Goal: Task Accomplishment & Management: Manage account settings

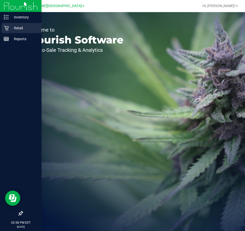
click at [16, 29] on p "Retail" at bounding box center [24, 28] width 30 height 6
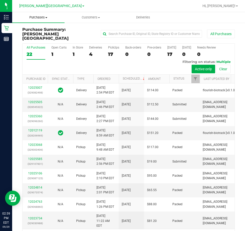
click at [49, 17] on span "Purchases" at bounding box center [38, 17] width 52 height 5
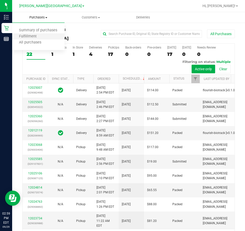
click at [43, 36] on li "Fulfillment" at bounding box center [38, 37] width 52 height 6
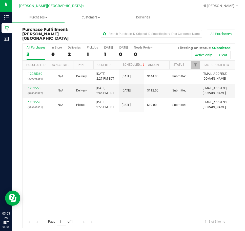
click at [82, 146] on div "12025360 (329096260) N/A Delivery [DATE] 2:27 PM EDT 10/1/2025 $144.00 Submitte…" at bounding box center [129, 143] width 212 height 146
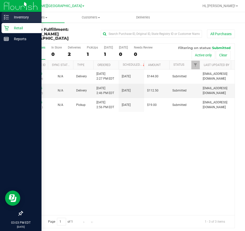
click at [21, 17] on p "Inventory" at bounding box center [24, 17] width 30 height 6
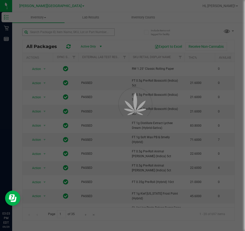
click at [65, 32] on div at bounding box center [122, 115] width 245 height 231
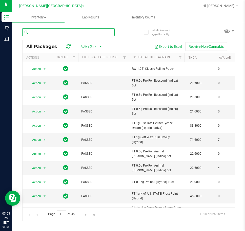
click at [65, 32] on input "text" at bounding box center [68, 32] width 92 height 8
type input "purple"
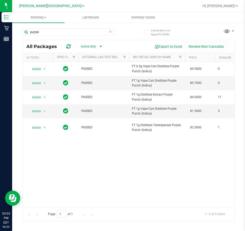
click at [111, 31] on icon at bounding box center [110, 31] width 4 height 6
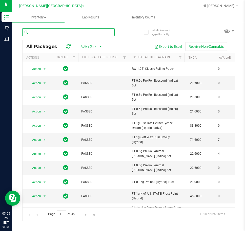
click at [52, 32] on input "text" at bounding box center [68, 32] width 92 height 8
type input "creepshow"
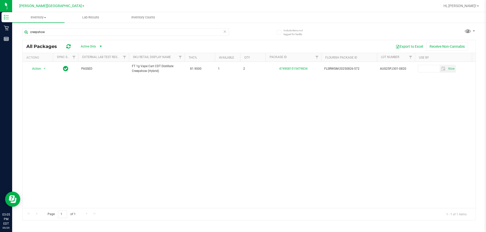
click at [224, 31] on icon at bounding box center [225, 31] width 4 height 6
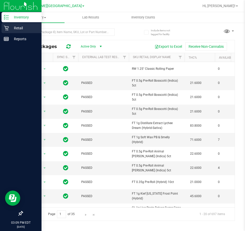
click at [16, 29] on p "Retail" at bounding box center [24, 28] width 30 height 6
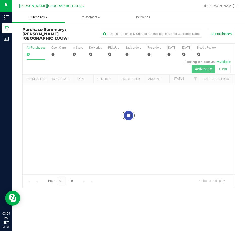
click at [43, 19] on span "Purchases" at bounding box center [38, 17] width 52 height 5
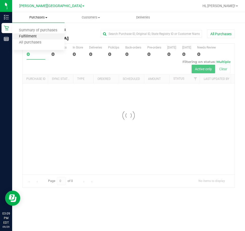
click at [39, 35] on span "Fulfillment" at bounding box center [27, 36] width 31 height 4
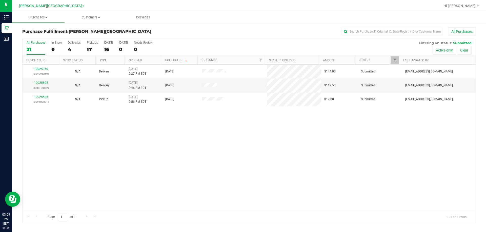
click at [201, 119] on div "12025360 (329096260) N/A Delivery [DATE] 2:27 PM EDT 10/1/2025 $144.00 Submitte…" at bounding box center [249, 138] width 453 height 146
click at [44, 83] on link "12025505" at bounding box center [41, 83] width 14 height 4
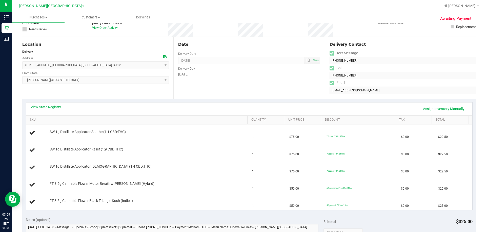
scroll to position [51, 0]
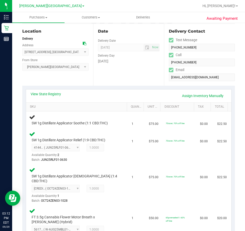
drag, startPoint x: 110, startPoint y: 72, endPoint x: 180, endPoint y: 27, distance: 83.6
click at [111, 72] on div "Date Delivery Date [DATE] Now [DATE] 02:00 PM Now Delivery Day [DATE]" at bounding box center [128, 55] width 71 height 62
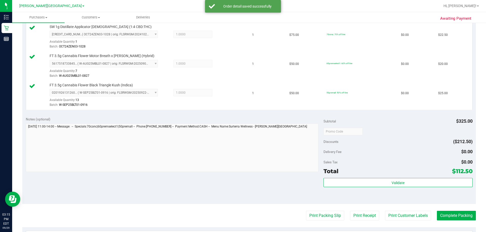
scroll to position [228, 0]
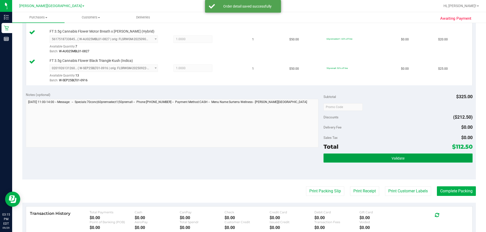
click at [245, 158] on span "Validate" at bounding box center [397, 159] width 13 height 4
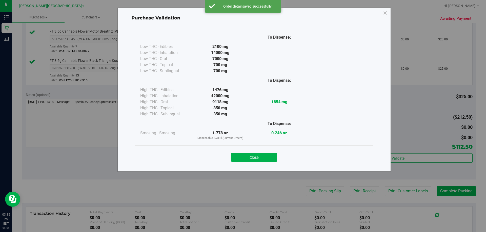
click at [245, 159] on button "Close" at bounding box center [254, 157] width 46 height 9
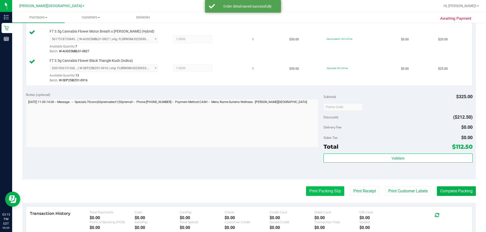
click at [245, 193] on button "Print Packing Slip" at bounding box center [325, 192] width 38 height 10
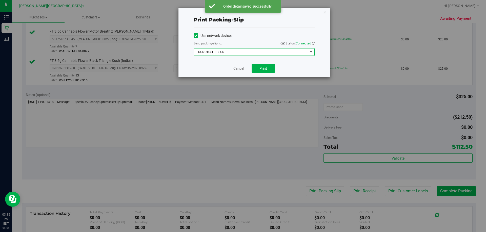
click at [245, 52] on span "DONOTUSE-EPSON" at bounding box center [251, 52] width 114 height 7
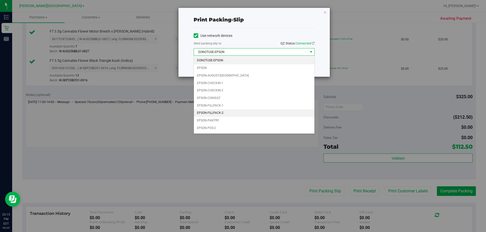
scroll to position [14, 0]
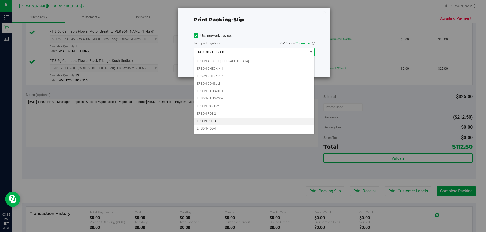
click at [230, 121] on li "EPSON-POS-3" at bounding box center [254, 122] width 120 height 8
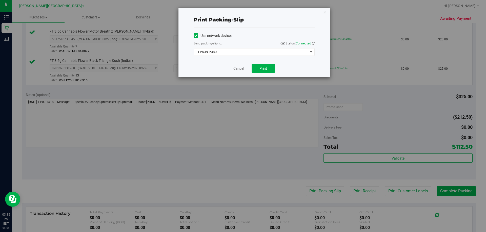
click at [245, 74] on div "Cancel Print" at bounding box center [253, 68] width 121 height 17
click at [245, 71] on button "Print" at bounding box center [262, 68] width 23 height 9
click at [233, 70] on link "Cancel" at bounding box center [238, 68] width 11 height 5
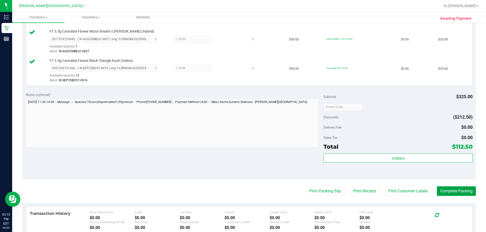
click at [245, 190] on button "Complete Packing" at bounding box center [455, 192] width 39 height 10
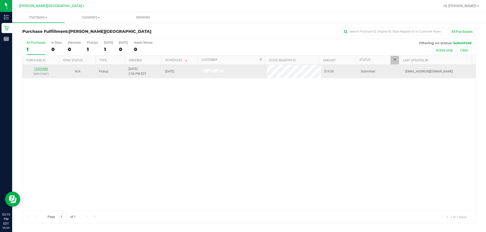
click at [46, 70] on link "12025585" at bounding box center [41, 69] width 14 height 4
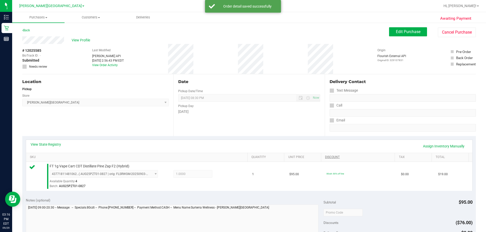
scroll to position [126, 0]
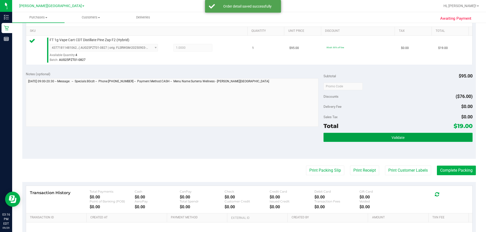
click at [245, 136] on button "Validate" at bounding box center [397, 137] width 149 height 9
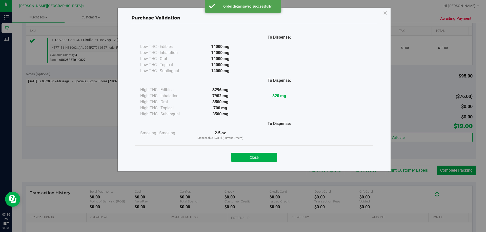
click at [245, 155] on button "Close" at bounding box center [254, 157] width 46 height 9
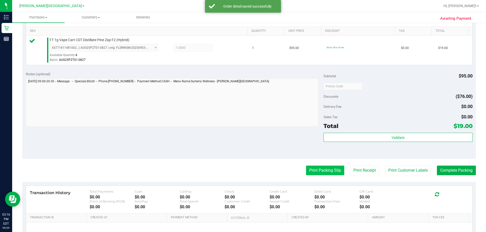
click at [245, 169] on button "Print Packing Slip" at bounding box center [325, 171] width 38 height 10
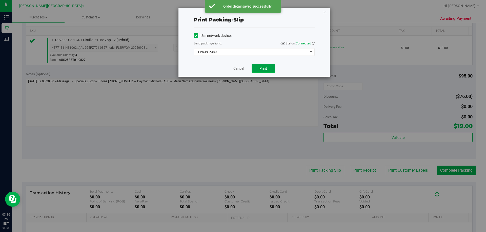
click at [245, 68] on button "Print" at bounding box center [262, 68] width 23 height 9
click at [240, 70] on link "Cancel" at bounding box center [238, 68] width 11 height 5
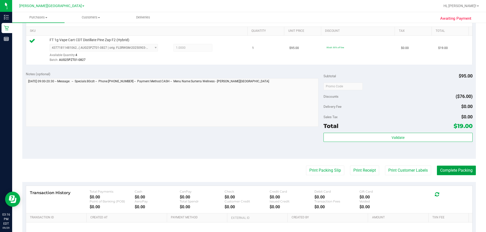
click at [245, 168] on button "Complete Packing" at bounding box center [455, 171] width 39 height 10
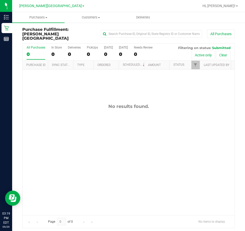
click at [194, 155] on div "No results found." at bounding box center [129, 160] width 212 height 180
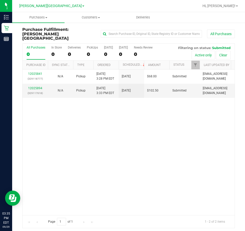
click at [157, 101] on div "12025841 (329118777) N/A Pickup [DATE] 3:28 PM EDT 9/29/2025 $68.00 Submitted […" at bounding box center [129, 143] width 212 height 146
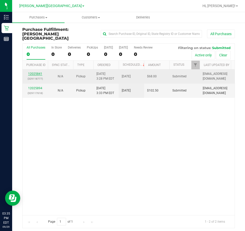
click at [38, 72] on link "12025841" at bounding box center [35, 74] width 14 height 4
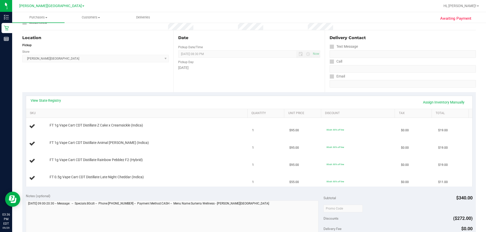
scroll to position [51, 0]
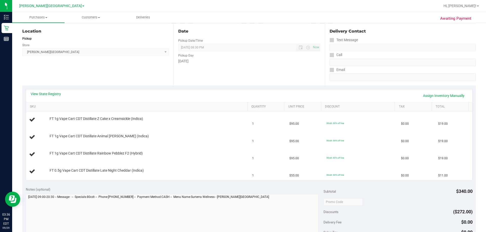
click at [245, 91] on div "View State Registry Assign Inventory Manually" at bounding box center [249, 96] width 446 height 13
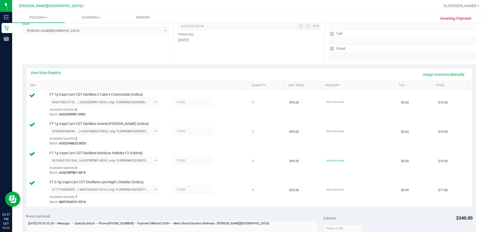
scroll to position [177, 0]
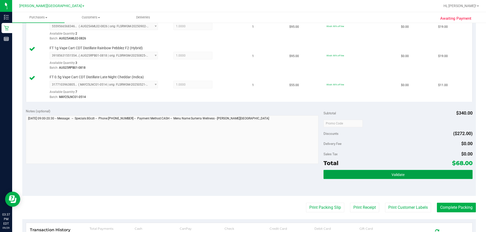
click at [245, 175] on button "Validate" at bounding box center [397, 174] width 149 height 9
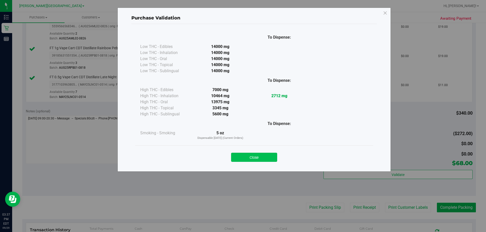
click at [245, 158] on button "Close" at bounding box center [254, 157] width 46 height 9
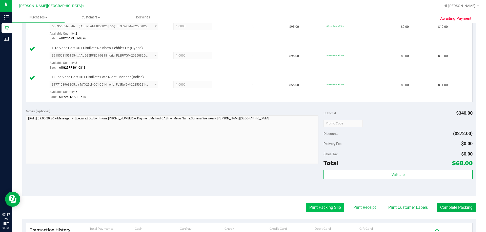
click at [245, 208] on button "Print Packing Slip" at bounding box center [325, 208] width 38 height 10
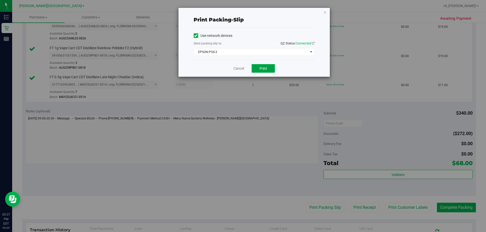
click at [245, 65] on button "Print" at bounding box center [262, 68] width 23 height 9
click at [235, 69] on link "Cancel" at bounding box center [238, 68] width 11 height 5
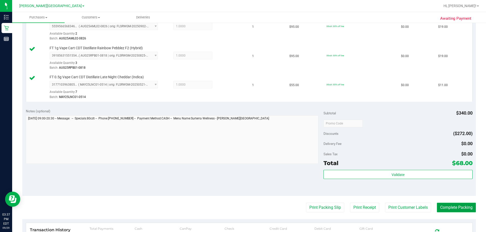
click at [245, 211] on button "Complete Packing" at bounding box center [455, 208] width 39 height 10
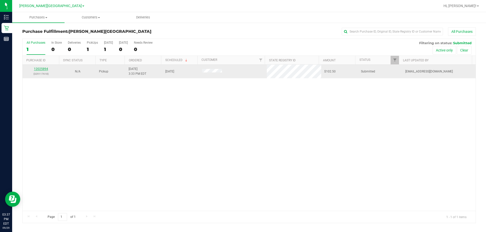
click at [38, 70] on link "12025894" at bounding box center [41, 69] width 14 height 4
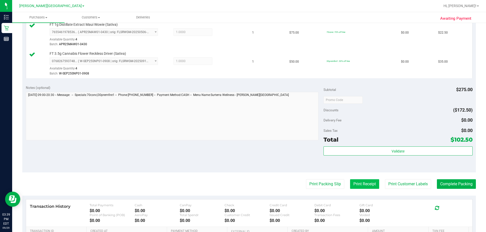
scroll to position [202, 0]
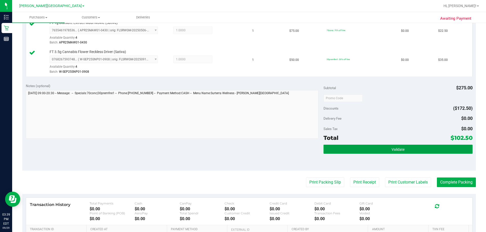
click at [245, 148] on button "Validate" at bounding box center [397, 149] width 149 height 9
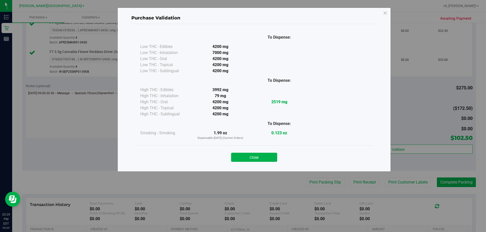
click at [245, 158] on button "Close" at bounding box center [254, 157] width 46 height 9
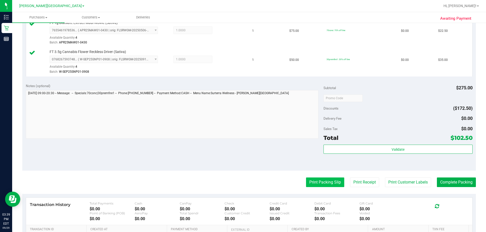
click at [245, 182] on button "Print Packing Slip" at bounding box center [325, 183] width 38 height 10
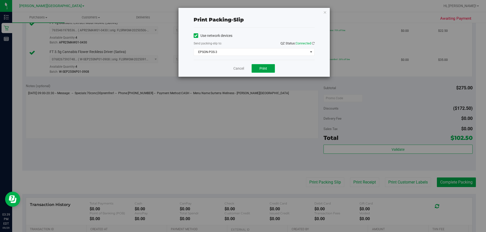
click at [245, 67] on span "Print" at bounding box center [263, 69] width 8 height 4
click at [225, 66] on div "Cancel Print" at bounding box center [253, 68] width 121 height 17
click at [238, 69] on link "Cancel" at bounding box center [238, 68] width 11 height 5
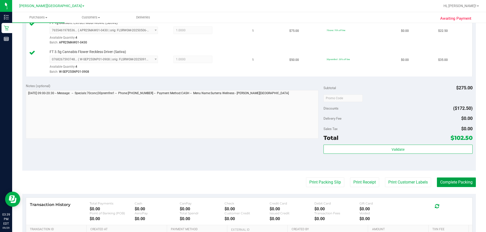
click at [245, 186] on button "Complete Packing" at bounding box center [455, 183] width 39 height 10
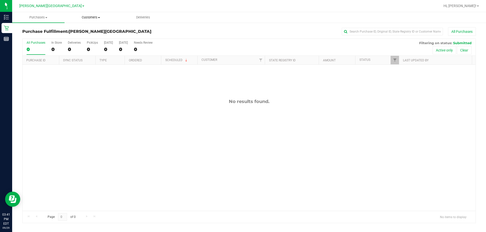
click at [92, 15] on uib-tab-heading "Customers All customers Add a new customer All physicians" at bounding box center [91, 17] width 52 height 10
click at [89, 16] on span "Customers" at bounding box center [90, 17] width 52 height 5
click at [91, 17] on span "Customers" at bounding box center [90, 17] width 52 height 5
click at [163, 25] on div "Purchase Fulfillment: [PERSON_NAME][GEOGRAPHIC_DATA] All Purchases All Purchase…" at bounding box center [248, 125] width 473 height 206
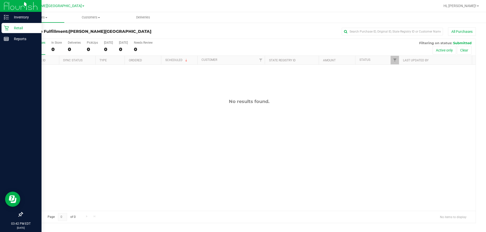
drag, startPoint x: 14, startPoint y: 26, endPoint x: 34, endPoint y: 26, distance: 20.5
click at [14, 26] on p "Retail" at bounding box center [24, 28] width 30 height 6
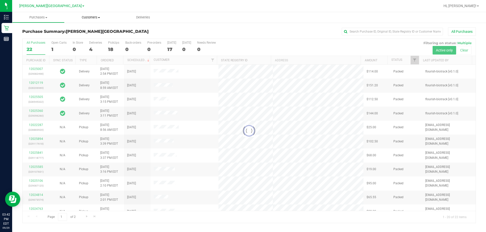
click at [96, 16] on span "Customers" at bounding box center [90, 17] width 52 height 5
click at [95, 29] on span "All customers" at bounding box center [82, 30] width 36 height 4
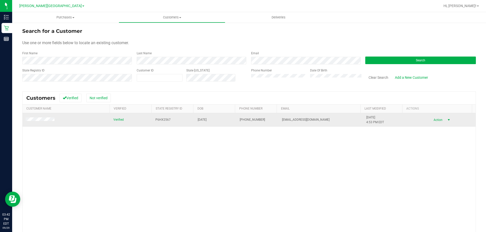
click at [245, 122] on span "Action" at bounding box center [437, 120] width 16 height 7
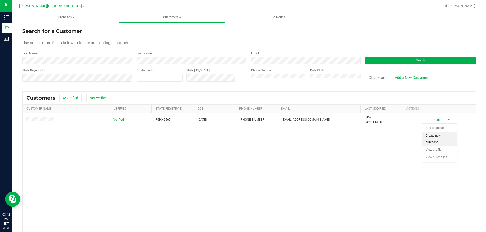
click at [245, 137] on li "Create new purchase" at bounding box center [439, 139] width 34 height 14
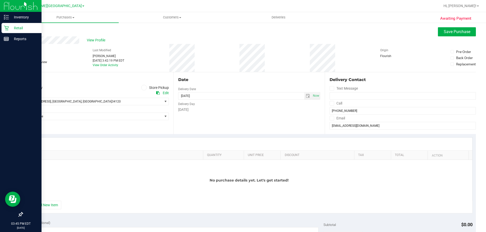
drag, startPoint x: 19, startPoint y: 27, endPoint x: 22, endPoint y: 27, distance: 3.0
click at [19, 27] on p "Retail" at bounding box center [24, 28] width 30 height 6
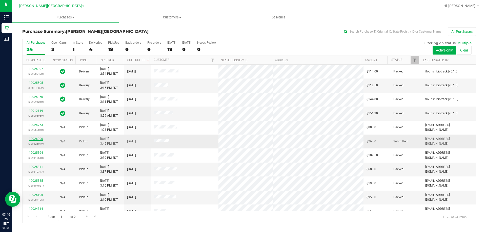
click at [40, 140] on link "12026000" at bounding box center [36, 139] width 14 height 4
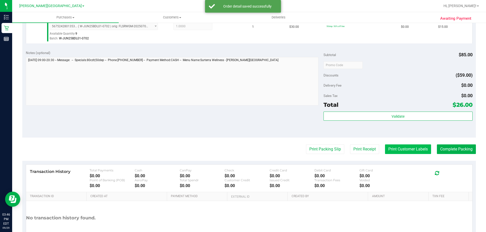
scroll to position [202, 0]
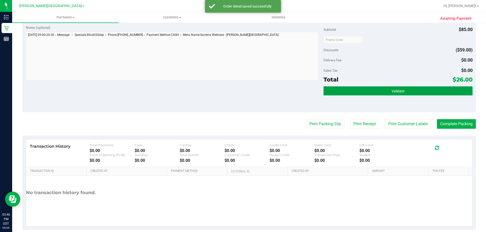
click at [245, 90] on button "Validate" at bounding box center [397, 90] width 149 height 9
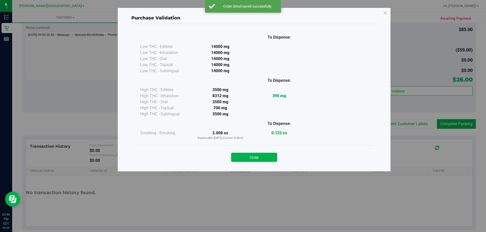
drag, startPoint x: 260, startPoint y: 160, endPoint x: 358, endPoint y: 142, distance: 99.5
click at [245, 159] on button "Close" at bounding box center [254, 157] width 46 height 9
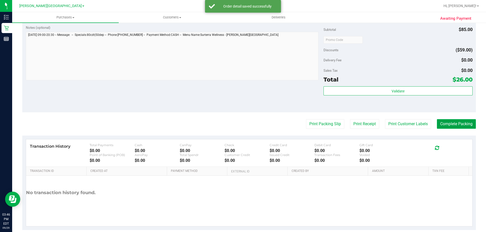
click at [245, 124] on button "Complete Packing" at bounding box center [455, 124] width 39 height 10
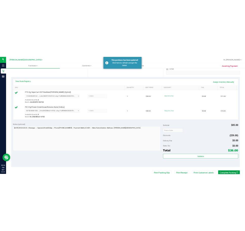
scroll to position [25, 0]
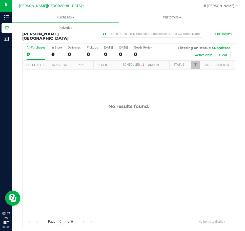
drag, startPoint x: 93, startPoint y: 105, endPoint x: 180, endPoint y: 32, distance: 113.4
click at [95, 105] on div "No results found." at bounding box center [129, 160] width 212 height 180
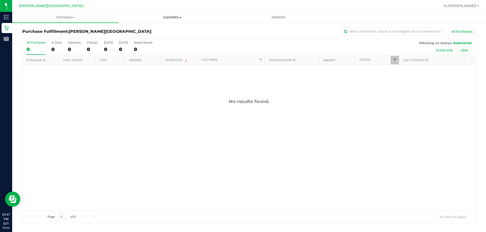
click at [175, 18] on span "Customers" at bounding box center [172, 17] width 106 height 5
click at [174, 30] on li "All customers" at bounding box center [172, 31] width 106 height 6
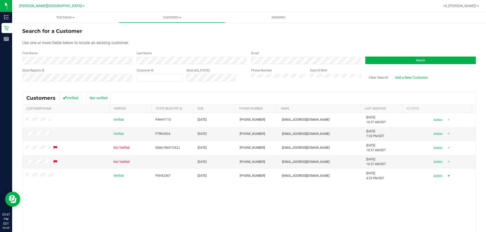
drag, startPoint x: 434, startPoint y: 177, endPoint x: 437, endPoint y: 182, distance: 6.2
click at [245, 177] on span "Action" at bounding box center [437, 176] width 16 height 7
click at [245, 194] on li "Create new purchase" at bounding box center [439, 195] width 34 height 14
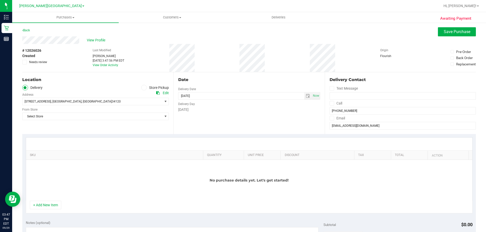
click at [148, 86] on label "Store Pickup" at bounding box center [155, 88] width 28 height 6
click at [0, 0] on input "Store Pickup" at bounding box center [0, 0] width 0 height 0
click at [89, 104] on span "Select Store" at bounding box center [93, 101] width 140 height 7
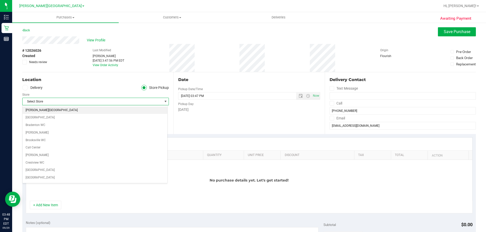
click at [77, 108] on li "[PERSON_NAME][GEOGRAPHIC_DATA]" at bounding box center [95, 111] width 145 height 8
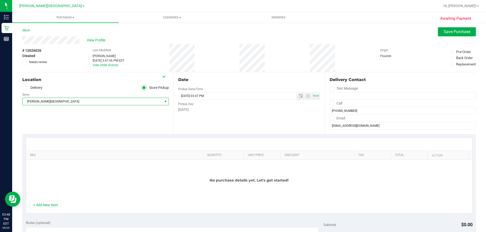
click at [245, 120] on div "Date Pickup Date/Time [DATE] Now [DATE] 03:47 PM Now Pickup Day [DATE]" at bounding box center [248, 103] width 151 height 62
click at [45, 200] on div "No purchase details yet. Let's get started!" at bounding box center [249, 180] width 446 height 41
click at [47, 202] on button "+ Add New Item" at bounding box center [45, 205] width 31 height 9
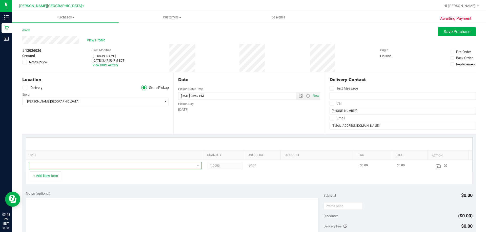
click at [103, 168] on span "NO DATA FOUND" at bounding box center [111, 165] width 165 height 7
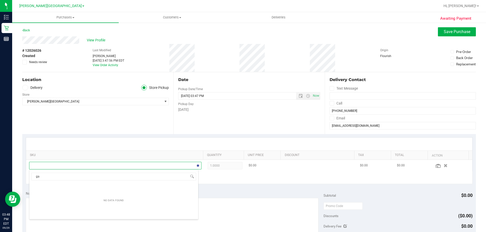
scroll to position [8, 168]
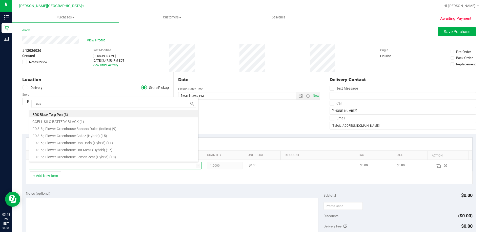
type input "[PERSON_NAME]"
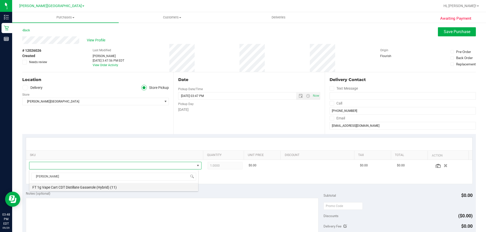
click at [116, 190] on li "FT 1g Vape Cart CDT Distillate Gasserole (Hybrid) (11)" at bounding box center [113, 186] width 169 height 7
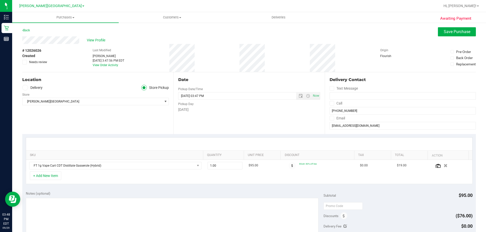
click at [245, 183] on div "+ Add New Item" at bounding box center [249, 178] width 446 height 13
click at [42, 178] on button "+ Add New Item" at bounding box center [45, 176] width 31 height 9
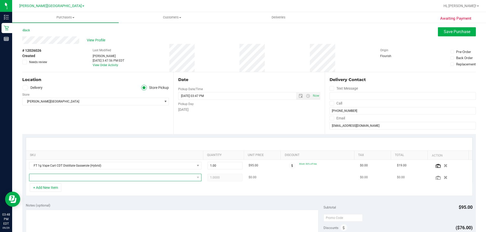
click at [102, 178] on span "NO DATA FOUND" at bounding box center [111, 177] width 165 height 7
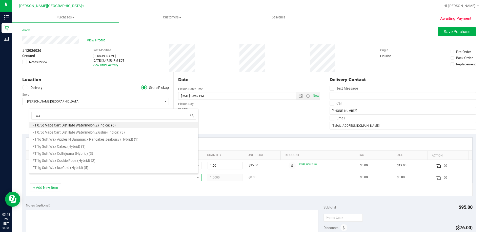
scroll to position [0, 0]
type input "w"
type input "melon"
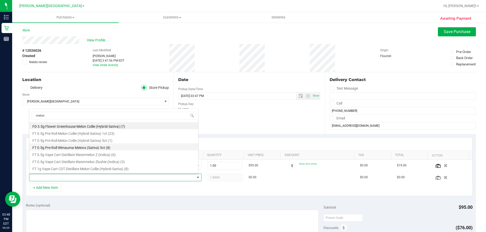
click at [140, 147] on li "FT 0.5g Pre-Roll Wimauma Melons (Sativa) 5ct (8)" at bounding box center [113, 147] width 169 height 7
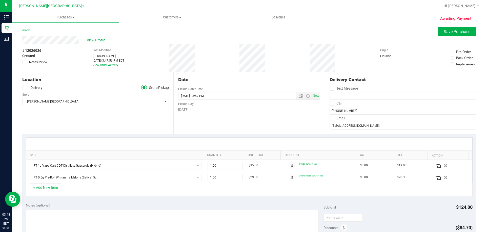
click at [221, 189] on div "+ Add New Item" at bounding box center [249, 190] width 446 height 13
drag, startPoint x: 449, startPoint y: 32, endPoint x: 444, endPoint y: 34, distance: 6.4
click at [245, 31] on span "Save Purchase" at bounding box center [456, 31] width 27 height 5
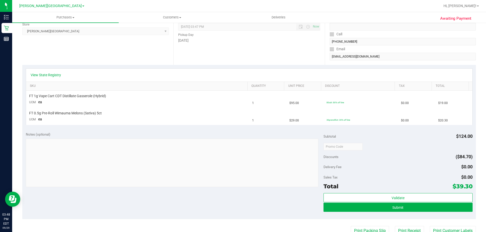
scroll to position [76, 0]
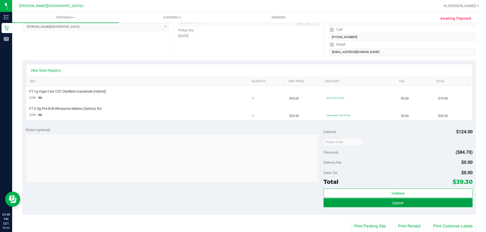
click at [245, 201] on button "Submit" at bounding box center [397, 203] width 149 height 9
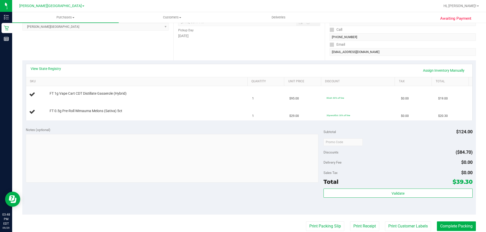
click at [245, 200] on div "Validate" at bounding box center [397, 200] width 149 height 23
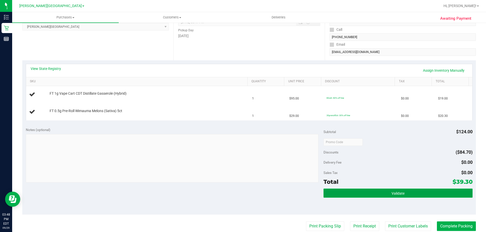
click at [245, 190] on button "Validate" at bounding box center [397, 193] width 149 height 9
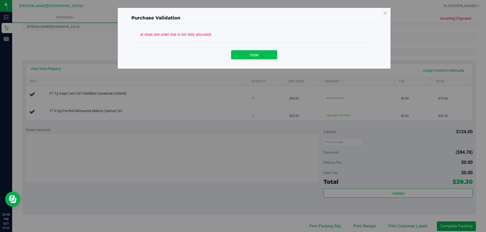
click at [245, 57] on button "Close" at bounding box center [254, 54] width 46 height 9
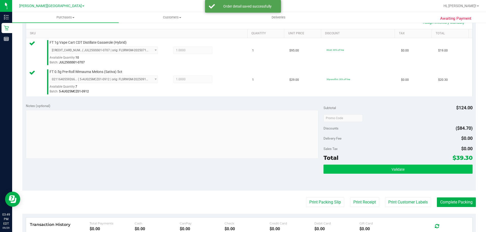
scroll to position [152, 0]
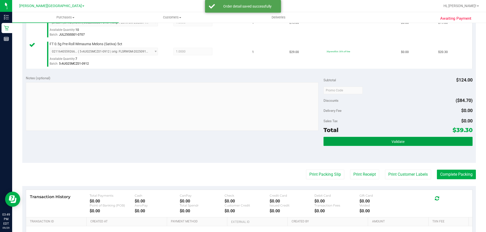
click at [245, 142] on button "Validate" at bounding box center [397, 141] width 149 height 9
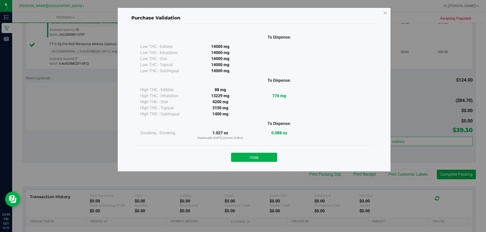
click at [245, 160] on button "Close" at bounding box center [254, 157] width 46 height 9
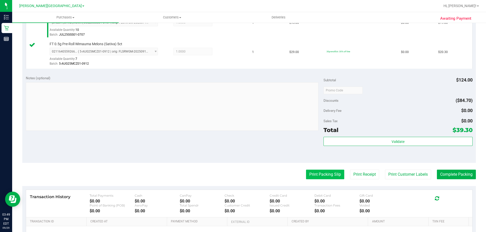
click at [245, 174] on button "Print Packing Slip" at bounding box center [325, 175] width 38 height 10
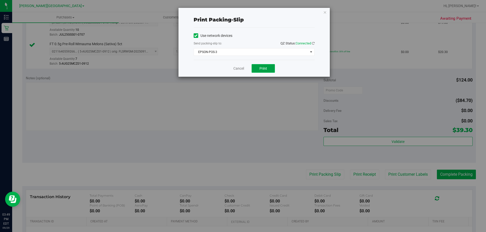
click at [245, 65] on button "Print" at bounding box center [262, 68] width 23 height 9
click at [236, 68] on link "Cancel" at bounding box center [238, 68] width 11 height 5
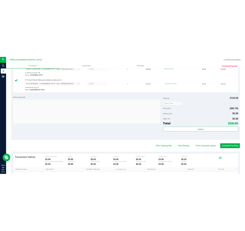
scroll to position [210, 0]
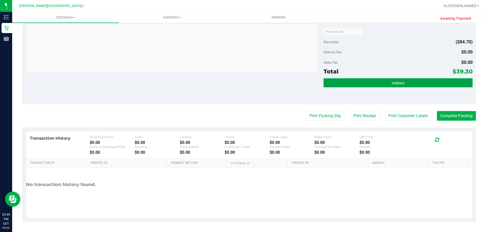
click at [245, 82] on button "Validate" at bounding box center [397, 82] width 149 height 9
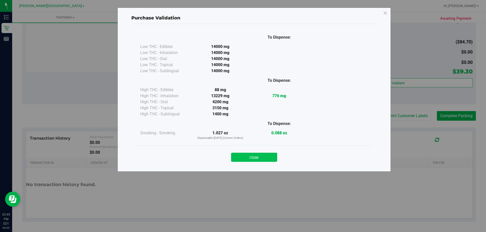
click at [238, 155] on button "Close" at bounding box center [254, 157] width 46 height 9
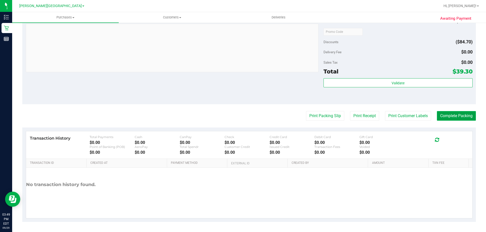
click at [245, 118] on button "Complete Packing" at bounding box center [455, 116] width 39 height 10
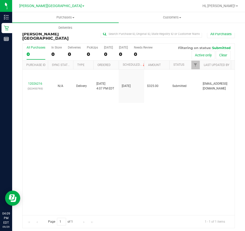
click at [176, 129] on div "12026216 (322453793) N/A Delivery [DATE] 4:07 PM EDT 10/1/2025 $325.00 Submitte…" at bounding box center [129, 143] width 212 height 146
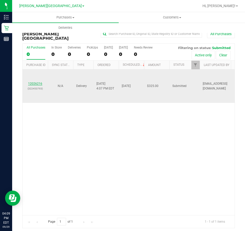
click at [32, 82] on link "12026216" at bounding box center [35, 84] width 14 height 4
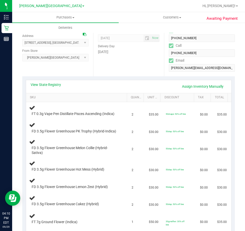
scroll to position [76, 0]
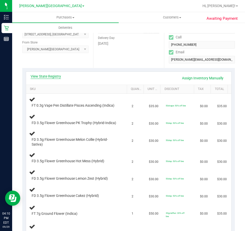
click at [57, 76] on link "View State Registry" at bounding box center [46, 76] width 30 height 5
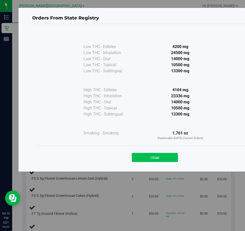
click at [167, 157] on button "Close" at bounding box center [155, 157] width 46 height 9
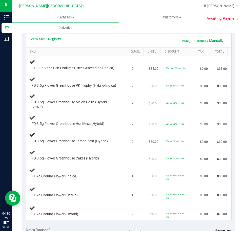
scroll to position [101, 0]
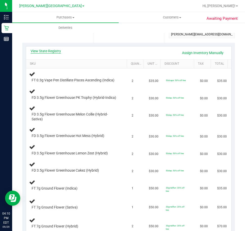
click at [57, 51] on link "View State Registry" at bounding box center [46, 51] width 30 height 5
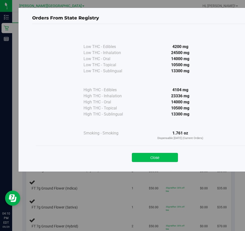
click at [166, 158] on button "Close" at bounding box center [155, 157] width 46 height 9
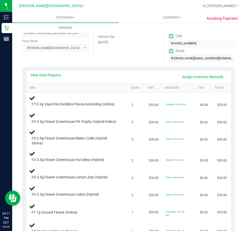
scroll to position [76, 0]
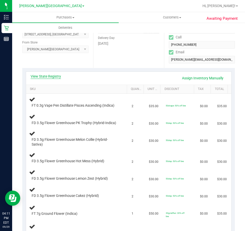
click at [59, 75] on link "View State Registry" at bounding box center [46, 76] width 30 height 5
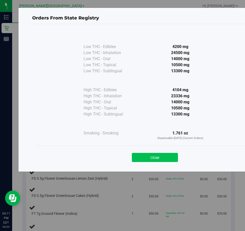
click at [168, 153] on button "Close" at bounding box center [155, 157] width 46 height 9
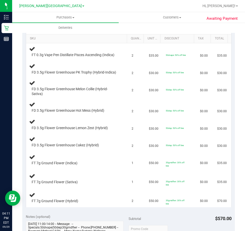
scroll to position [0, 0]
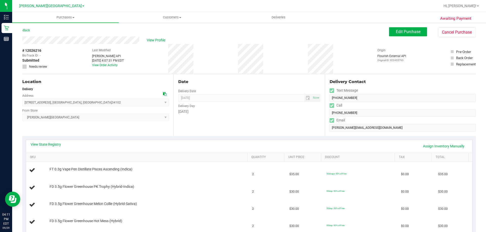
click at [37, 67] on span "Needs review" at bounding box center [38, 66] width 18 height 5
click at [245, 49] on div "# 12026216 BioTrack ID: - Submitted Needs review Last Modified [PERSON_NAME] AP…" at bounding box center [248, 59] width 453 height 30
click at [245, 31] on span "Edit Purchase" at bounding box center [408, 31] width 25 height 5
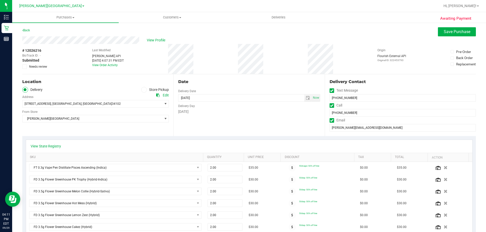
click at [29, 67] on label "Needs review" at bounding box center [34, 66] width 25 height 5
click at [0, 0] on input "Needs review" at bounding box center [0, 0] width 0 height 0
click at [245, 36] on div "View Profile" at bounding box center [248, 40] width 453 height 8
click at [245, 31] on span "Save Purchase" at bounding box center [456, 31] width 27 height 5
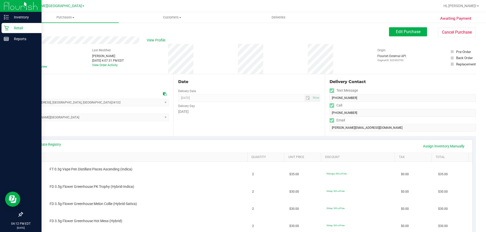
click at [11, 28] on p "Retail" at bounding box center [24, 28] width 30 height 6
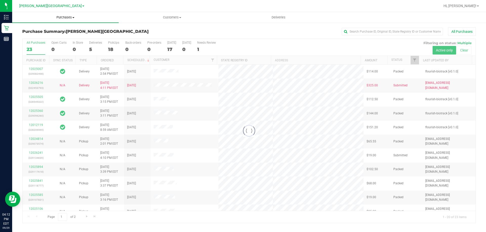
click at [66, 18] on span "Purchases" at bounding box center [65, 17] width 106 height 5
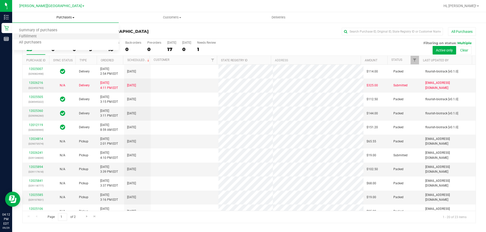
click at [64, 34] on li "Fulfillment" at bounding box center [65, 37] width 106 height 6
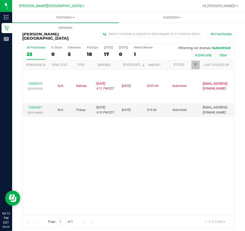
click at [133, 144] on div "12026216 (322453793) N/A Delivery [DATE] 4:11 PM EDT 10/1/2025 $325.00 Submitte…" at bounding box center [129, 143] width 212 height 146
click at [34, 106] on link "12026241" at bounding box center [35, 108] width 14 height 4
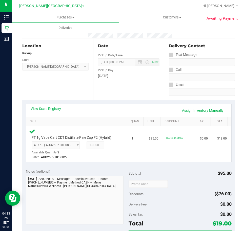
scroll to position [101, 0]
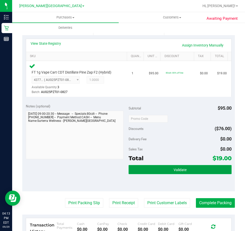
click at [178, 166] on button "Validate" at bounding box center [179, 169] width 103 height 9
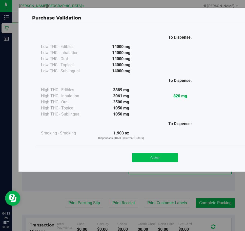
click at [140, 154] on button "Close" at bounding box center [155, 157] width 46 height 9
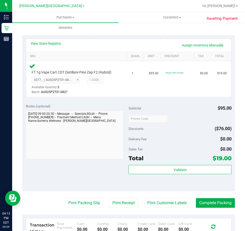
click at [84, 209] on purchase-details "Back Edit Purchase Cancel Purchase View Profile # 12026241 BioTrack ID: - Submi…" at bounding box center [128, 124] width 212 height 397
click at [85, 201] on button "Print Packing Slip" at bounding box center [84, 203] width 38 height 10
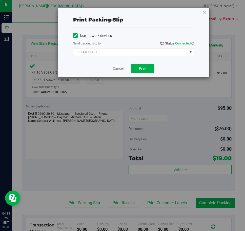
click at [137, 74] on div "Cancel Print" at bounding box center [133, 68] width 121 height 17
click at [144, 72] on button "Print" at bounding box center [142, 68] width 23 height 9
click at [115, 66] on link "Cancel" at bounding box center [118, 68] width 11 height 5
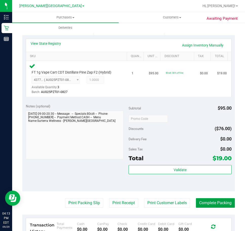
click at [203, 205] on button "Complete Packing" at bounding box center [215, 203] width 39 height 10
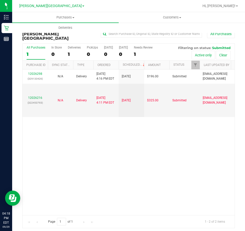
drag, startPoint x: 115, startPoint y: 143, endPoint x: 134, endPoint y: 131, distance: 22.5
click at [116, 143] on div "12026298 (329133426) N/A Delivery [DATE] 4:16 PM EDT 10/1/2025 $196.00 Submitte…" at bounding box center [129, 143] width 212 height 146
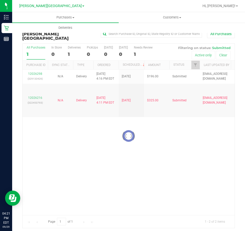
click at [192, 126] on div at bounding box center [129, 136] width 212 height 185
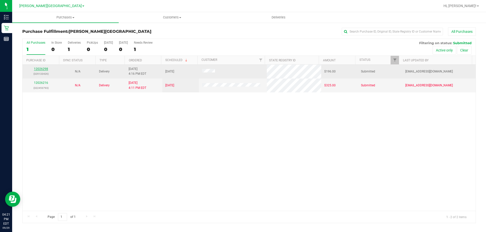
click at [45, 69] on link "12026298" at bounding box center [41, 69] width 14 height 4
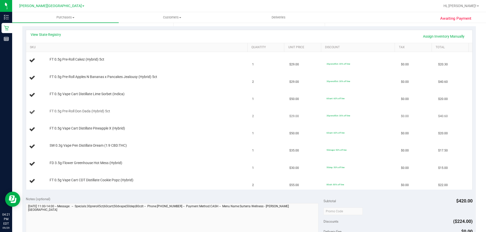
scroll to position [101, 0]
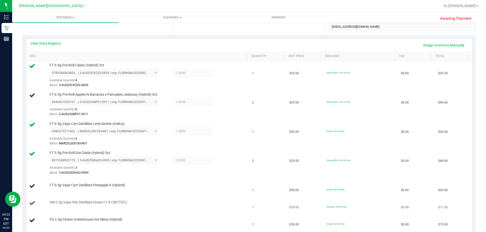
drag, startPoint x: 87, startPoint y: 211, endPoint x: 189, endPoint y: 201, distance: 102.4
click at [188, 201] on div "SW 0.3g Vape Pen Distillate Dream (1:9 CBD:THC)" at bounding box center [146, 202] width 198 height 5
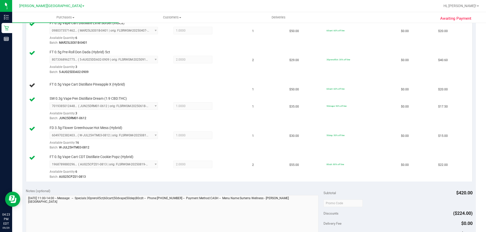
scroll to position [278, 0]
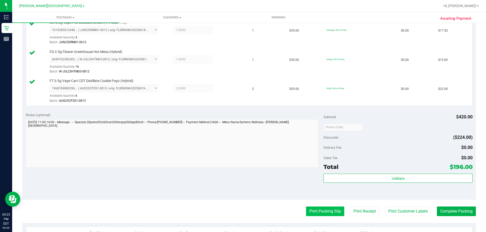
click at [245, 212] on button "Print Packing Slip" at bounding box center [325, 212] width 38 height 10
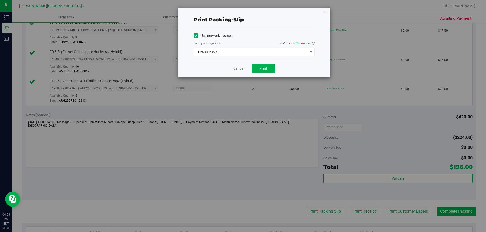
click at [245, 61] on div "Cancel Print" at bounding box center [253, 68] width 121 height 17
click at [245, 70] on span "Print" at bounding box center [263, 69] width 8 height 4
click at [242, 70] on link "Cancel" at bounding box center [238, 68] width 11 height 5
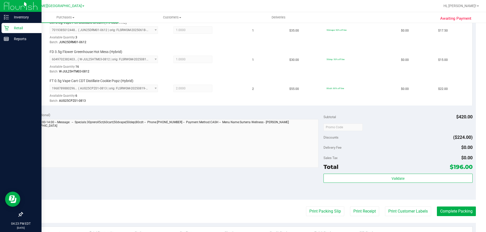
click at [11, 29] on p "Retail" at bounding box center [24, 28] width 30 height 6
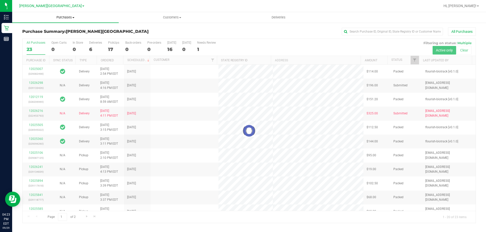
click at [65, 17] on span "Purchases" at bounding box center [65, 17] width 106 height 5
click at [53, 38] on li "Fulfillment" at bounding box center [65, 37] width 106 height 6
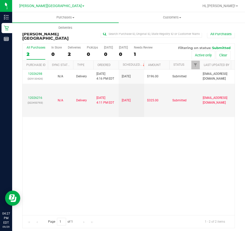
click at [180, 119] on div "12026298 (329133426) N/A Delivery [DATE] 4:16 PM EDT 10/1/2025 $196.00 Submitte…" at bounding box center [129, 143] width 212 height 146
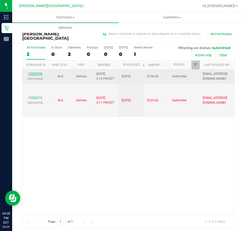
click at [36, 72] on link "12026298" at bounding box center [35, 74] width 14 height 4
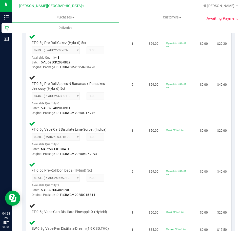
scroll to position [126, 0]
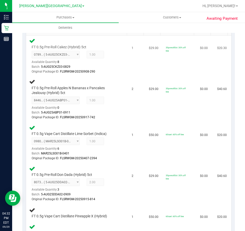
click at [165, 72] on td "30preroll5ct: 30% off line" at bounding box center [180, 56] width 34 height 41
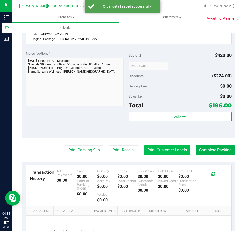
scroll to position [480, 0]
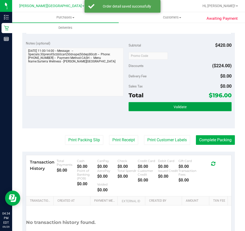
click at [162, 109] on button "Validate" at bounding box center [179, 106] width 103 height 9
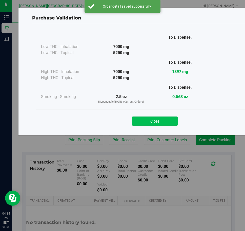
click at [161, 119] on button "Close" at bounding box center [155, 121] width 46 height 9
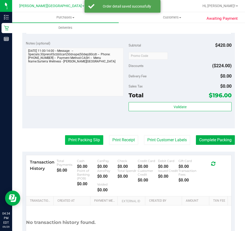
click at [73, 143] on button "Print Packing Slip" at bounding box center [84, 140] width 38 height 10
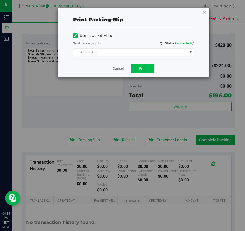
drag, startPoint x: 139, startPoint y: 64, endPoint x: 139, endPoint y: 68, distance: 4.0
click at [139, 67] on div "Cancel Print" at bounding box center [133, 68] width 121 height 17
click at [140, 67] on span "Print" at bounding box center [143, 69] width 8 height 4
click at [116, 70] on link "Cancel" at bounding box center [118, 68] width 11 height 5
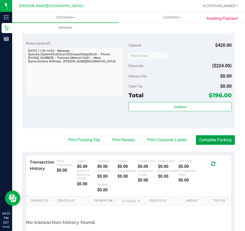
click at [217, 144] on button "Complete Packing" at bounding box center [215, 140] width 39 height 10
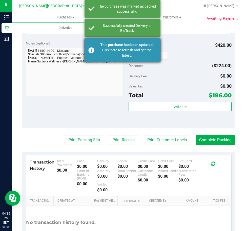
click at [137, 44] on div "This purchase has been updated!" at bounding box center [126, 44] width 59 height 5
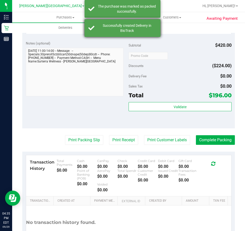
click at [130, 28] on div "Successfully created Delivery in BioTrack" at bounding box center [126, 28] width 59 height 10
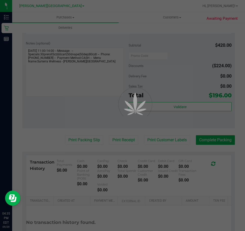
click at [131, 16] on div "The purchase was marked as packed successfully." at bounding box center [122, 9] width 76 height 18
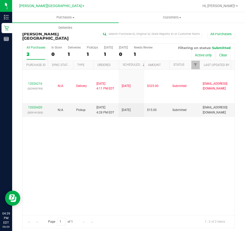
click at [181, 123] on div "12026216 (322453793) N/A Delivery [DATE] 4:11 PM EDT 10/1/2025 $325.00 Submitte…" at bounding box center [129, 143] width 212 height 146
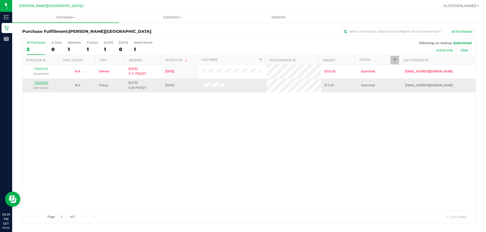
click at [46, 81] on link "12026420" at bounding box center [41, 83] width 14 height 4
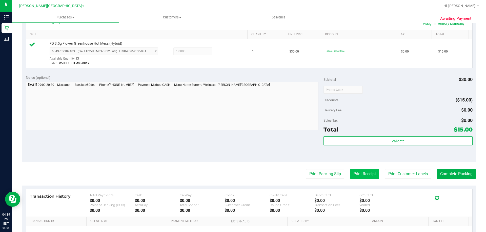
scroll to position [126, 0]
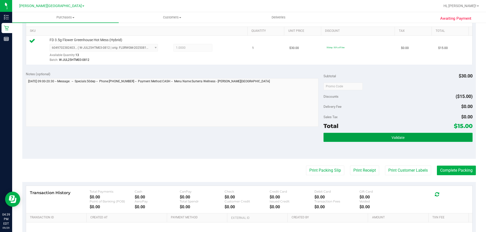
click at [245, 140] on button "Validate" at bounding box center [397, 137] width 149 height 9
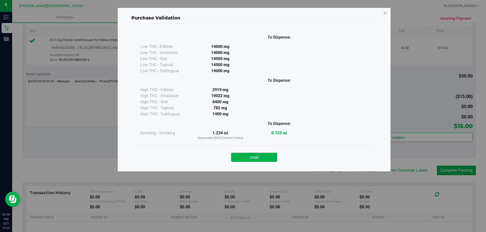
drag, startPoint x: 257, startPoint y: 155, endPoint x: 279, endPoint y: 161, distance: 22.8
click at [245, 155] on button "Close" at bounding box center [254, 157] width 46 height 9
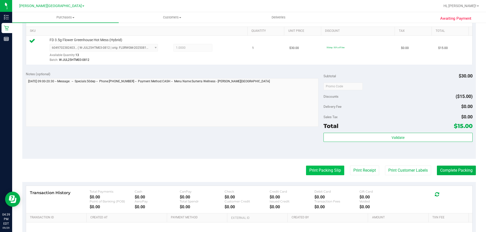
click at [245, 167] on button "Print Packing Slip" at bounding box center [325, 171] width 38 height 10
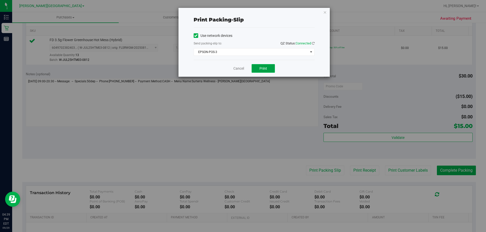
click at [245, 69] on span "Print" at bounding box center [263, 69] width 8 height 4
click at [240, 70] on link "Cancel" at bounding box center [238, 68] width 11 height 5
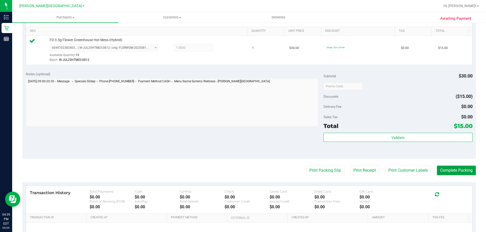
click at [245, 174] on button "Complete Packing" at bounding box center [455, 171] width 39 height 10
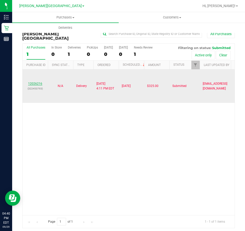
click at [41, 82] on link "12026216" at bounding box center [35, 84] width 14 height 4
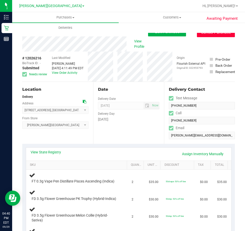
click at [219, 35] on button "Cancel Purchase" at bounding box center [216, 33] width 38 height 10
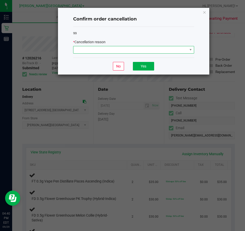
click at [120, 50] on span at bounding box center [130, 49] width 114 height 7
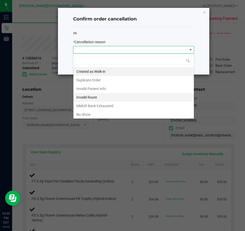
scroll to position [8, 121]
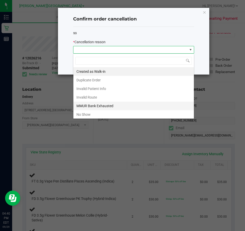
click at [112, 105] on li "MMUR Bank Exhausted" at bounding box center [133, 106] width 120 height 9
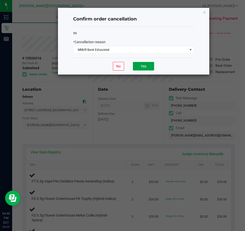
click at [142, 69] on button "Yes" at bounding box center [143, 66] width 21 height 9
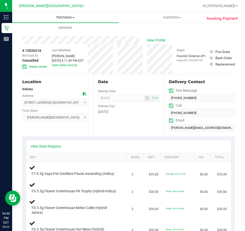
click at [57, 15] on span "Purchases" at bounding box center [65, 17] width 106 height 5
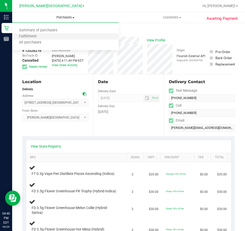
click at [59, 35] on li "Fulfillment" at bounding box center [65, 37] width 106 height 6
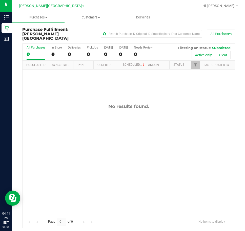
click at [195, 124] on div "No results found." at bounding box center [129, 160] width 212 height 180
click at [226, 138] on div "No results found." at bounding box center [129, 160] width 212 height 180
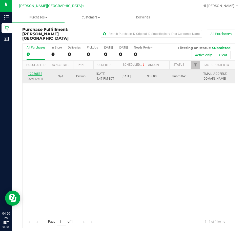
click at [41, 72] on link "12026582" at bounding box center [35, 74] width 14 height 4
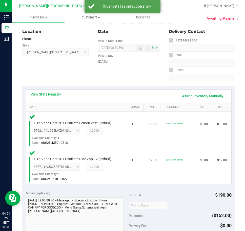
scroll to position [126, 0]
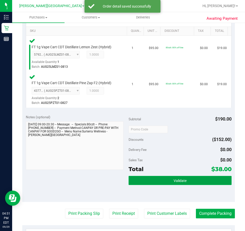
click at [172, 178] on button "Validate" at bounding box center [179, 180] width 103 height 9
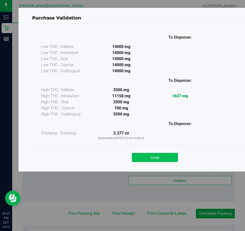
drag, startPoint x: 145, startPoint y: 151, endPoint x: 148, endPoint y: 158, distance: 7.1
click at [146, 152] on div "Close" at bounding box center [155, 156] width 230 height 13
click at [148, 158] on button "Close" at bounding box center [155, 157] width 46 height 9
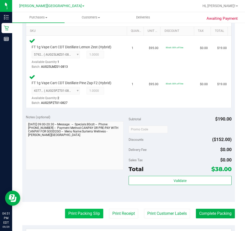
click at [80, 214] on button "Print Packing Slip" at bounding box center [84, 214] width 38 height 10
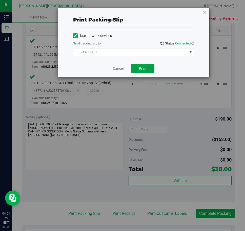
click at [143, 69] on span "Print" at bounding box center [143, 69] width 8 height 4
click at [120, 68] on link "Cancel" at bounding box center [118, 68] width 11 height 5
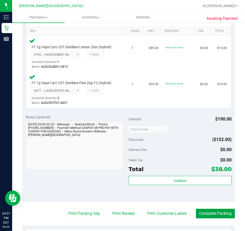
click at [202, 212] on button "Complete Packing" at bounding box center [215, 214] width 39 height 10
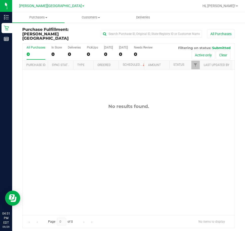
click at [174, 139] on div "No results found." at bounding box center [129, 160] width 212 height 180
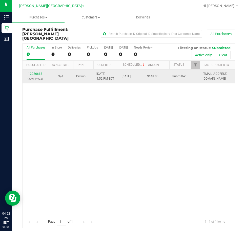
click at [33, 72] on div "12026618 (329144932)" at bounding box center [35, 77] width 19 height 10
click at [33, 72] on link "12026618" at bounding box center [35, 74] width 14 height 4
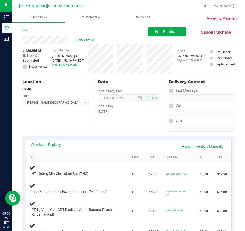
drag, startPoint x: 133, startPoint y: 116, endPoint x: 148, endPoint y: 107, distance: 17.2
click at [133, 116] on div "Date Pickup Date/Time [DATE] Now [DATE] 08:30 PM Now Pickup Day [DATE]" at bounding box center [128, 105] width 71 height 62
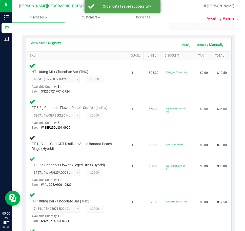
scroll to position [101, 0]
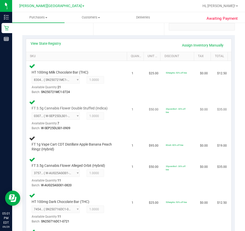
click at [202, 98] on td "$0.00" at bounding box center [205, 115] width 17 height 36
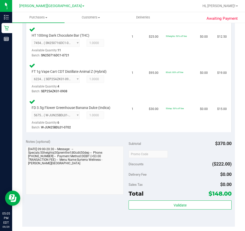
scroll to position [306, 0]
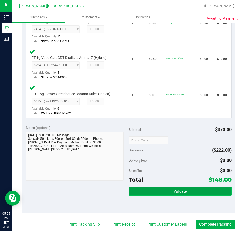
click at [162, 191] on button "Validate" at bounding box center [179, 191] width 103 height 9
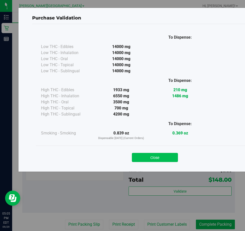
click at [157, 161] on button "Close" at bounding box center [155, 157] width 46 height 9
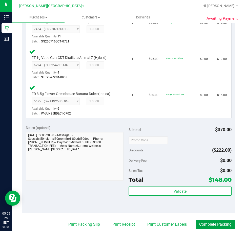
click at [210, 221] on button "Complete Packing" at bounding box center [215, 225] width 39 height 10
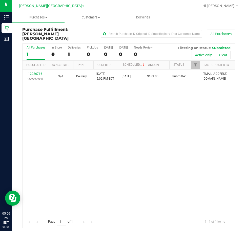
drag, startPoint x: 167, startPoint y: 116, endPoint x: 241, endPoint y: 83, distance: 80.9
click at [168, 115] on div "12026716 (329007980) N/A Delivery [DATE] 5:02 PM EDT 10/1/2025 $189.00 Submitte…" at bounding box center [129, 143] width 212 height 146
click at [204, 142] on div "12026716 (329007980) N/A Delivery [DATE] 5:02 PM EDT 10/1/2025 $189.00 Submitte…" at bounding box center [129, 143] width 212 height 146
click at [203, 127] on div "12026716 (329007980) N/A Delivery [DATE] 5:02 PM EDT 10/1/2025 $189.00 Submitte…" at bounding box center [129, 143] width 212 height 146
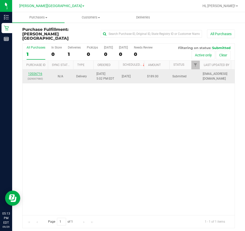
click at [40, 72] on link "12026716" at bounding box center [35, 74] width 14 height 4
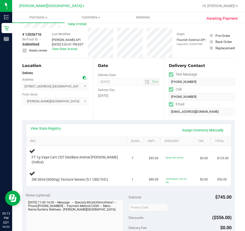
scroll to position [25, 0]
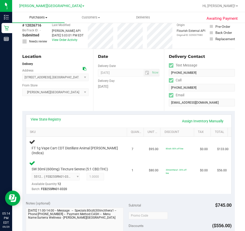
click at [30, 18] on span "Purchases" at bounding box center [38, 17] width 52 height 5
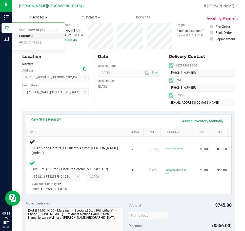
click at [42, 38] on span "Fulfillment" at bounding box center [27, 36] width 31 height 4
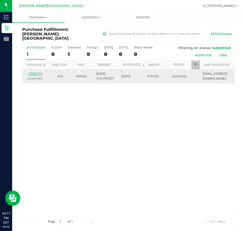
click at [38, 72] on link "12026716" at bounding box center [35, 74] width 14 height 4
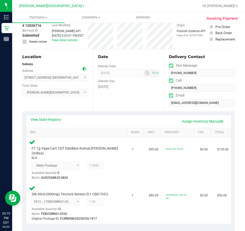
scroll to position [126, 0]
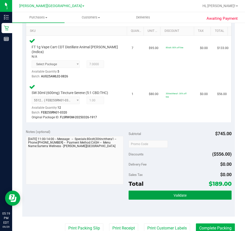
click at [162, 194] on button "Validate" at bounding box center [179, 195] width 103 height 9
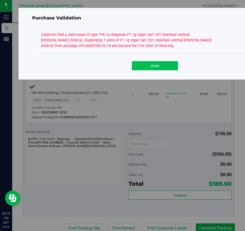
click at [155, 67] on button "Close" at bounding box center [155, 65] width 46 height 9
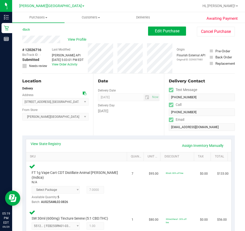
scroll to position [0, 0]
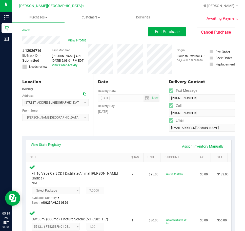
click at [57, 145] on link "View State Registry" at bounding box center [46, 144] width 30 height 5
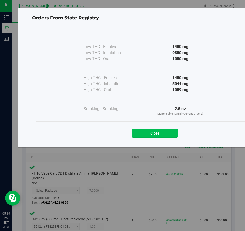
click at [157, 129] on button "Close" at bounding box center [155, 133] width 46 height 9
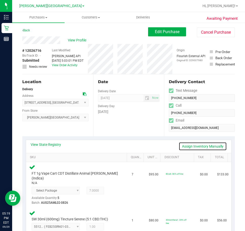
click at [200, 144] on link "Assign Inventory Manually" at bounding box center [203, 146] width 48 height 9
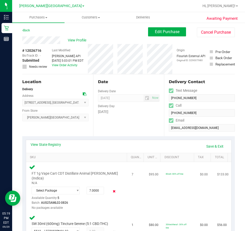
click at [112, 188] on icon at bounding box center [114, 191] width 5 height 6
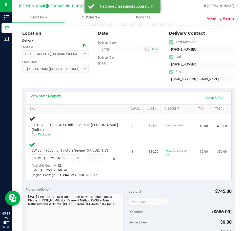
scroll to position [51, 0]
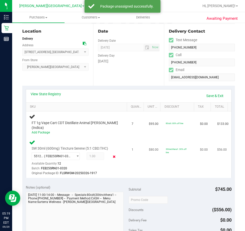
click at [113, 154] on icon at bounding box center [114, 157] width 5 height 6
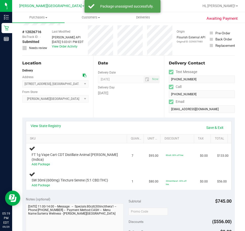
scroll to position [0, 0]
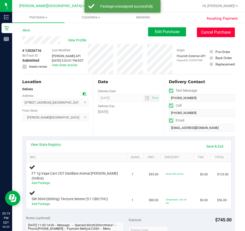
click at [218, 32] on button "Cancel Purchase" at bounding box center [216, 33] width 38 height 10
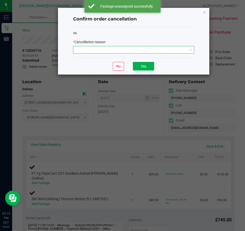
drag, startPoint x: 112, startPoint y: 46, endPoint x: 114, endPoint y: 53, distance: 7.4
click at [113, 47] on span "NO DATA FOUND" at bounding box center [133, 50] width 121 height 8
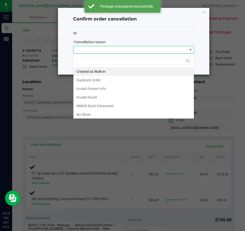
scroll to position [8, 121]
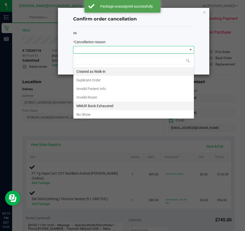
click at [107, 104] on li "MMUR Bank Exhausted" at bounding box center [133, 106] width 120 height 9
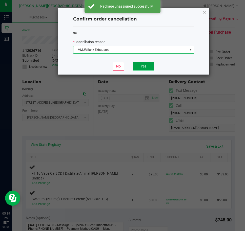
click at [146, 69] on button "Yes" at bounding box center [143, 66] width 21 height 9
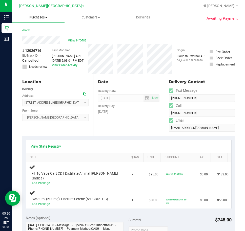
click at [44, 19] on span "Purchases" at bounding box center [38, 17] width 52 height 5
click at [45, 38] on li "Fulfillment" at bounding box center [38, 37] width 52 height 6
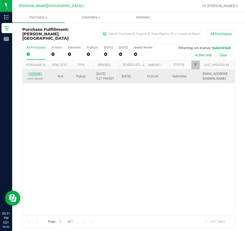
click at [37, 72] on link "12026881" at bounding box center [35, 74] width 14 height 4
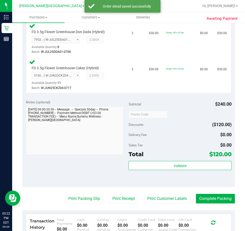
scroll to position [228, 0]
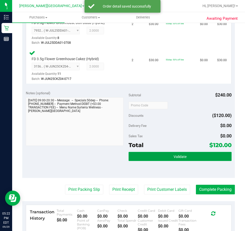
click at [169, 157] on button "Validate" at bounding box center [179, 156] width 103 height 9
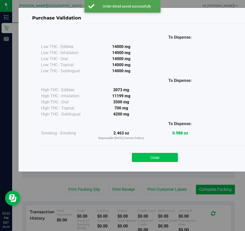
click at [163, 155] on button "Close" at bounding box center [155, 157] width 46 height 9
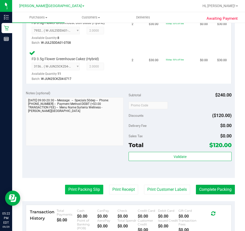
click at [72, 193] on button "Print Packing Slip" at bounding box center [84, 190] width 38 height 10
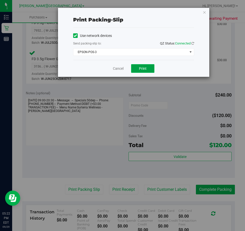
click at [135, 70] on button "Print" at bounding box center [142, 68] width 23 height 9
click at [115, 71] on link "Cancel" at bounding box center [118, 68] width 11 height 5
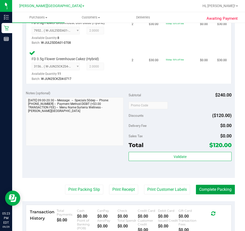
click at [210, 191] on button "Complete Packing" at bounding box center [215, 190] width 39 height 10
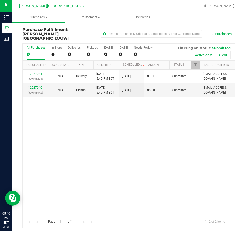
click at [184, 120] on div "12027041 (329165291) N/A Delivery [DATE] 5:40 PM EDT 10/1/2025 $151.00 Submitte…" at bounding box center [129, 143] width 212 height 146
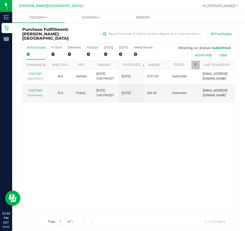
drag, startPoint x: 129, startPoint y: 125, endPoint x: 148, endPoint y: 99, distance: 32.1
click at [129, 125] on div "12027041 (329165291) N/A Delivery [DATE] 5:40 PM EDT 10/1/2025 $151.00 Submitte…" at bounding box center [129, 143] width 212 height 146
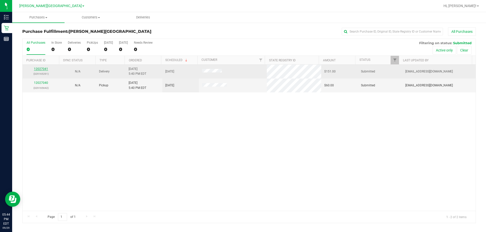
click at [40, 70] on link "12027041" at bounding box center [41, 69] width 14 height 4
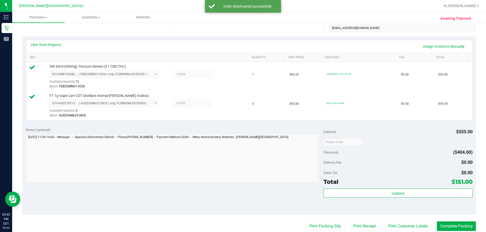
scroll to position [101, 0]
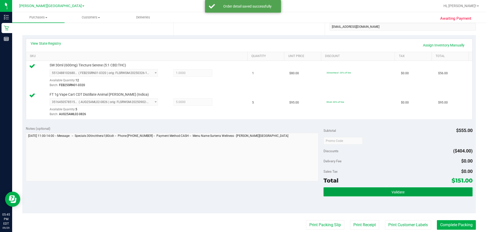
click at [245, 193] on span "Validate" at bounding box center [397, 192] width 13 height 4
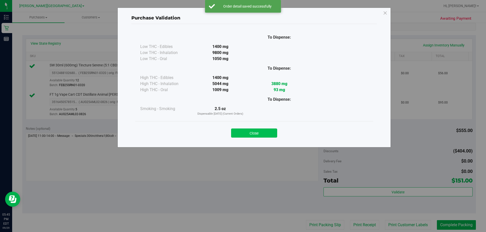
click at [245, 129] on button "Close" at bounding box center [254, 133] width 46 height 9
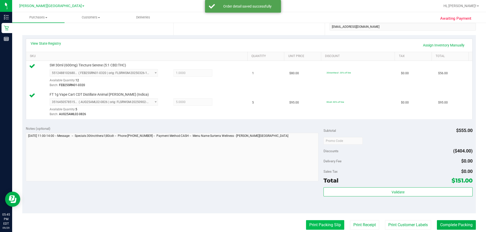
click at [245, 228] on button "Print Packing Slip" at bounding box center [325, 226] width 38 height 10
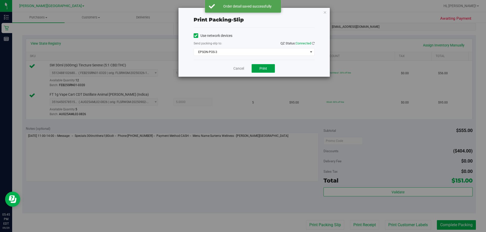
click at [245, 68] on button "Print" at bounding box center [262, 68] width 23 height 9
click at [245, 225] on div "Print packing-slip Use network devices Send packing-slip to: QZ Status: Connect…" at bounding box center [244, 116] width 489 height 232
click at [240, 69] on link "Cancel" at bounding box center [238, 68] width 11 height 5
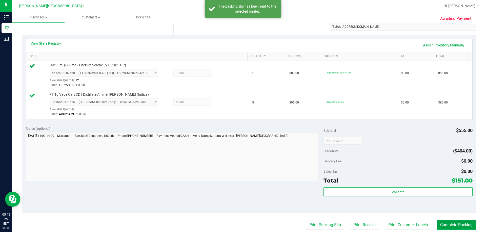
click at [245, 224] on button "Complete Packing" at bounding box center [455, 226] width 39 height 10
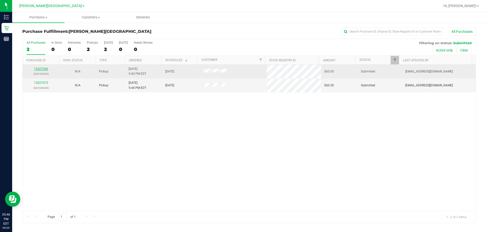
click at [44, 68] on link "12027040" at bounding box center [41, 69] width 14 height 4
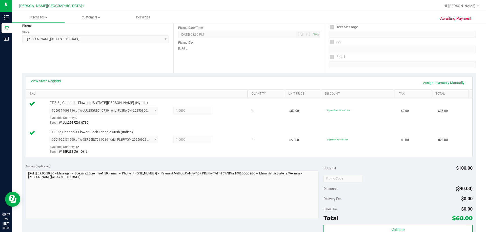
scroll to position [152, 0]
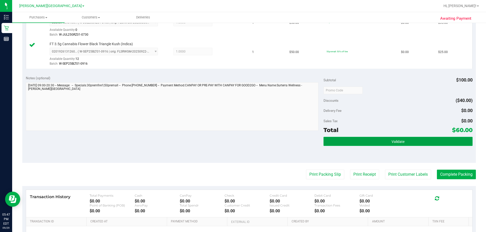
click at [245, 137] on button "Validate" at bounding box center [397, 141] width 149 height 9
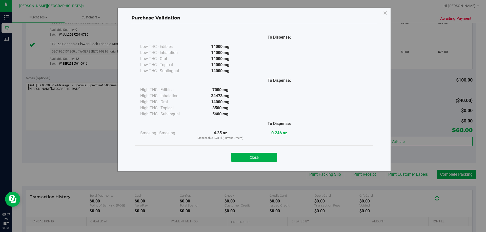
click at [245, 154] on button "Close" at bounding box center [254, 157] width 46 height 9
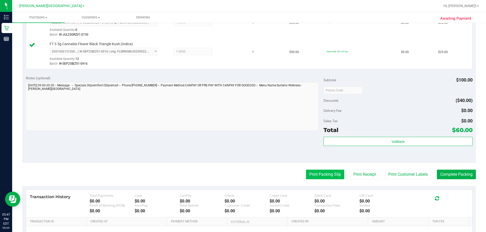
click at [245, 172] on button "Print Packing Slip" at bounding box center [325, 175] width 38 height 10
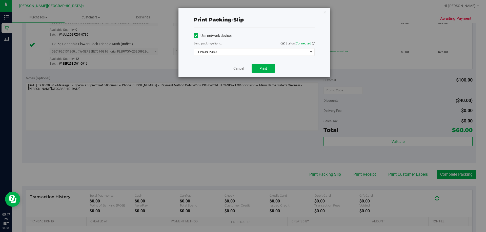
click at [245, 63] on div "Cancel Print" at bounding box center [253, 68] width 121 height 17
click at [245, 68] on button "Print" at bounding box center [262, 68] width 23 height 9
click at [240, 70] on link "Cancel" at bounding box center [238, 68] width 11 height 5
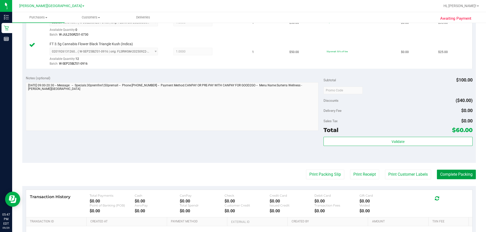
drag, startPoint x: 439, startPoint y: 171, endPoint x: 438, endPoint y: 167, distance: 4.9
click at [245, 171] on button "Complete Packing" at bounding box center [455, 175] width 39 height 10
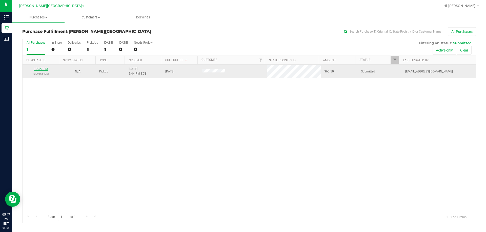
click at [37, 70] on link "12027073" at bounding box center [41, 69] width 14 height 4
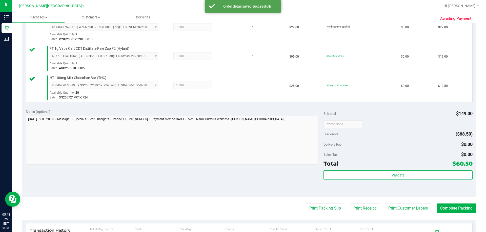
scroll to position [152, 0]
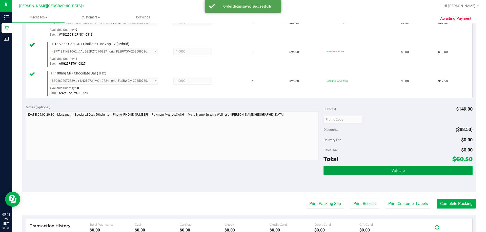
click at [245, 173] on button "Validate" at bounding box center [397, 170] width 149 height 9
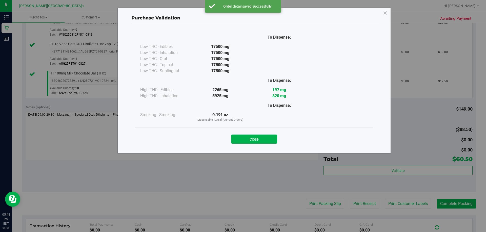
drag, startPoint x: 238, startPoint y: 135, endPoint x: 292, endPoint y: 183, distance: 71.3
click at [238, 136] on button "Close" at bounding box center [254, 139] width 46 height 9
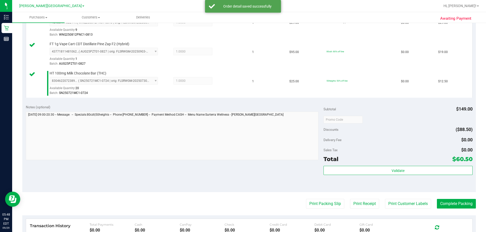
click at [245, 197] on purchase-details "Back Edit Purchase Cancel Purchase View Profile # 12027073 BioTrack ID: - Submi…" at bounding box center [248, 93] width 453 height 435
click at [245, 200] on button "Print Packing Slip" at bounding box center [325, 204] width 38 height 10
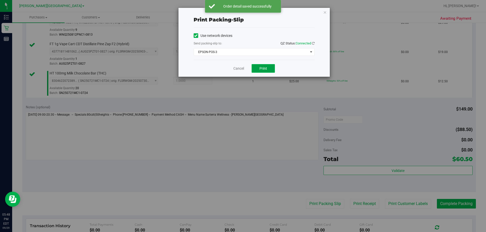
click at [245, 72] on button "Print" at bounding box center [262, 68] width 23 height 9
click at [232, 69] on div "Cancel Print" at bounding box center [253, 68] width 121 height 17
click at [242, 69] on link "Cancel" at bounding box center [238, 68] width 11 height 5
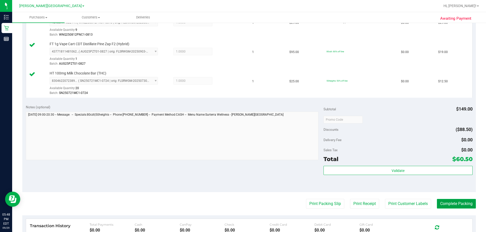
click at [245, 205] on button "Complete Packing" at bounding box center [455, 204] width 39 height 10
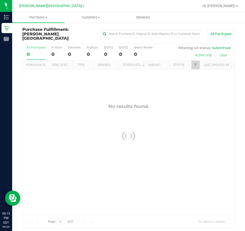
click at [139, 172] on div at bounding box center [129, 136] width 212 height 185
click at [147, 119] on div "No results found." at bounding box center [129, 160] width 212 height 180
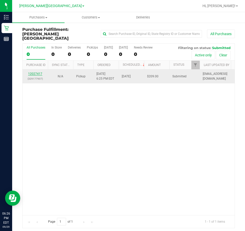
click at [40, 72] on link "12027417" at bounding box center [35, 74] width 14 height 4
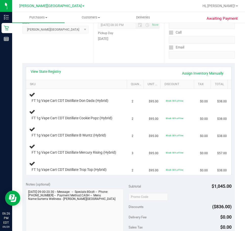
scroll to position [76, 0]
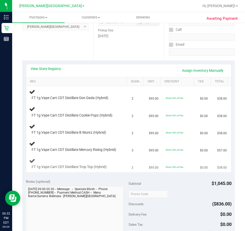
click at [174, 162] on td "80cdt: 80% off line" at bounding box center [180, 163] width 34 height 17
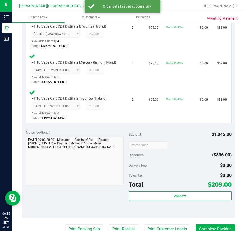
scroll to position [303, 0]
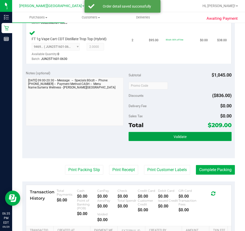
click at [177, 139] on span "Validate" at bounding box center [179, 137] width 13 height 4
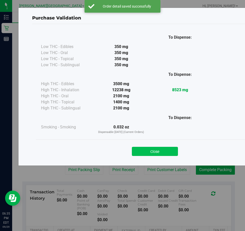
click at [161, 148] on button "Close" at bounding box center [155, 151] width 46 height 9
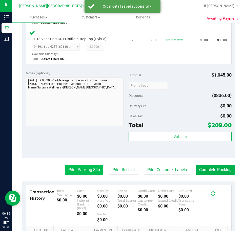
click at [65, 175] on button "Print Packing Slip" at bounding box center [84, 170] width 38 height 10
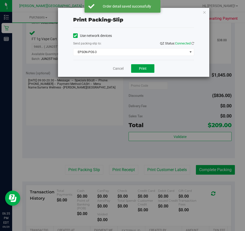
click at [148, 69] on button "Print" at bounding box center [142, 68] width 23 height 9
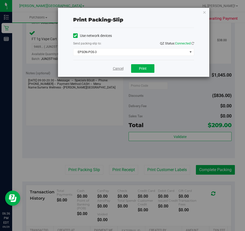
click at [119, 71] on link "Cancel" at bounding box center [118, 68] width 11 height 5
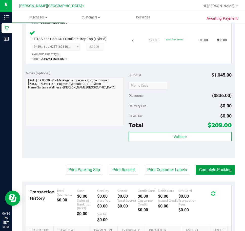
click at [217, 174] on button "Complete Packing" at bounding box center [215, 170] width 39 height 10
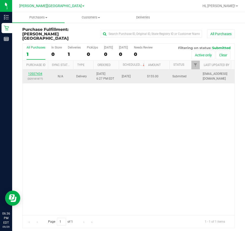
click at [35, 72] on link "12027434" at bounding box center [35, 74] width 14 height 4
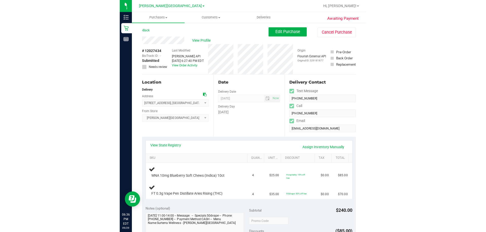
scroll to position [25, 0]
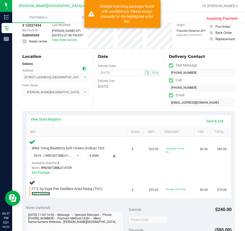
click at [32, 194] on link "Add Package" at bounding box center [41, 194] width 18 height 4
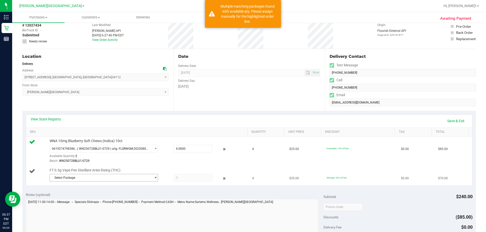
click at [89, 178] on span "Select Package" at bounding box center [100, 177] width 101 height 7
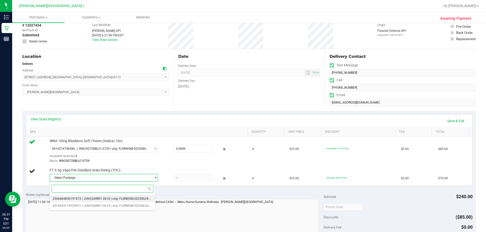
click at [105, 200] on span "( JUN25ARR01-0618 | orig: FLSRWGM-20250624-841 )" at bounding box center [119, 199] width 74 height 4
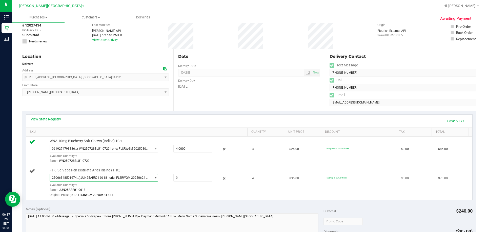
click at [105, 180] on span "2506684850197473 ( JUN25ARR01-0618 | orig: FLSRWGM-20250624-841 )" at bounding box center [100, 177] width 101 height 7
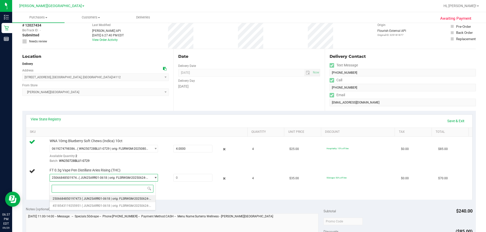
click at [98, 202] on li "2506684850197473 ( JUN25ARR01-0618 | orig: FLSRWGM-20250624-841 )" at bounding box center [103, 198] width 106 height 7
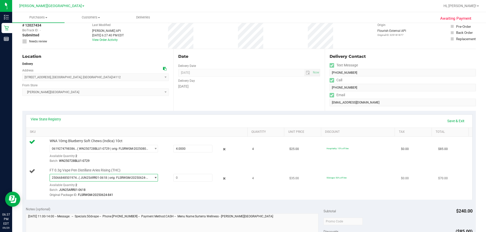
click at [97, 177] on span "( JUN25ARR01-0618 | orig: FLSRWGM-20250624-841 )" at bounding box center [114, 178] width 71 height 4
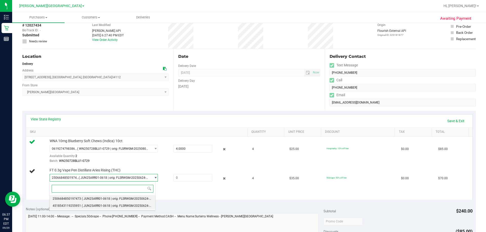
click at [92, 208] on span "( JUN25ARR01-0618 | orig: FLSRWGM-20250624-762 )" at bounding box center [119, 206] width 74 height 4
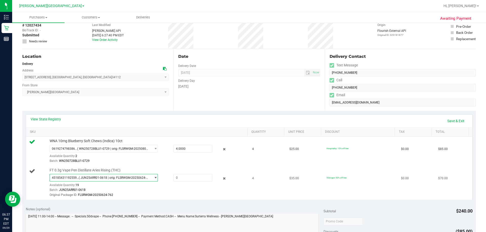
click at [97, 177] on span "( JUN25ARR01-0618 | orig: FLSRWGM-20250624-762 )" at bounding box center [114, 178] width 71 height 4
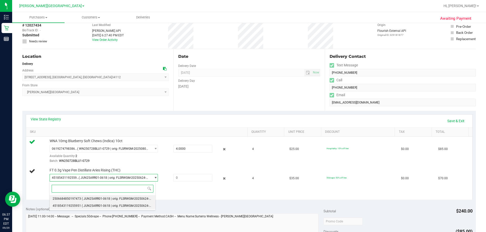
click at [101, 196] on li "2506684850197473 ( JUN25ARR01-0618 | orig: FLSRWGM-20250624-841 )" at bounding box center [103, 198] width 106 height 7
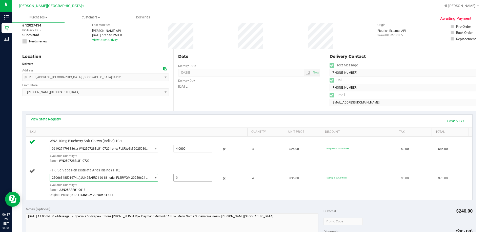
click at [180, 177] on span at bounding box center [192, 178] width 39 height 8
type input "2"
type input "2.0000"
click at [245, 199] on tr "FT 0.3g Vape Pen Distillate Aries Rising (THC) 2506684850197473 ( JUN25ARR01-06…" at bounding box center [249, 183] width 446 height 34
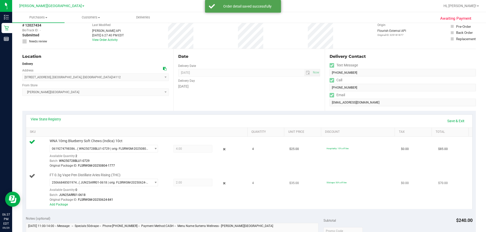
click at [58, 208] on td "FT 0.3g Vape Pen Distillate Aries Rising (THC) 2506684850197473 ( JUN25ARR01-06…" at bounding box center [137, 190] width 223 height 38
click at [59, 204] on link "Add Package" at bounding box center [59, 205] width 18 height 4
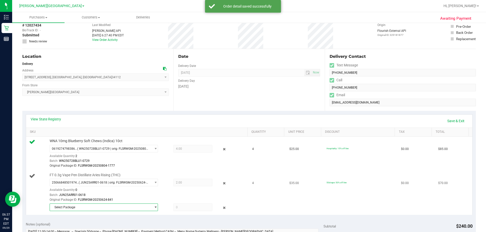
click at [92, 207] on span "Select Package" at bounding box center [100, 207] width 101 height 7
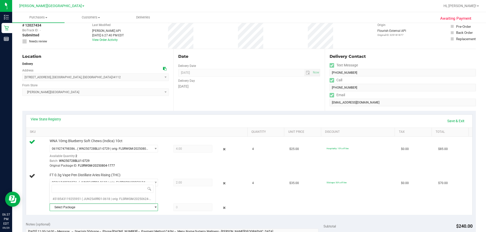
click at [112, 195] on span at bounding box center [103, 189] width 106 height 12
click at [113, 197] on li "4518543119255951 ( JUN25ARR01-0618 | orig: FLSRWGM-20250624-762 )" at bounding box center [103, 199] width 106 height 7
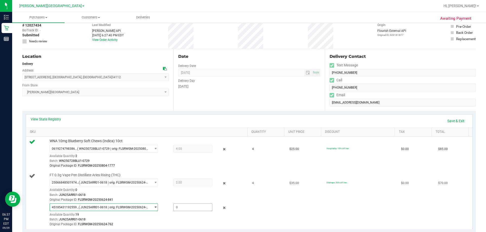
click at [184, 208] on span at bounding box center [192, 208] width 39 height 8
type input "2"
type input "2.0000"
click at [245, 214] on td "4" at bounding box center [267, 200] width 37 height 58
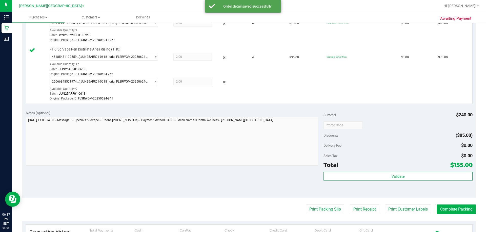
scroll to position [152, 0]
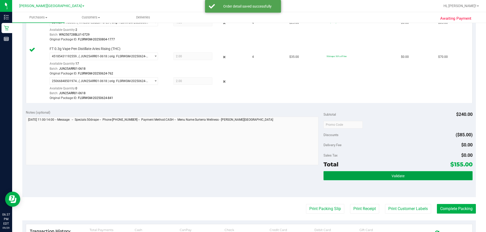
click at [245, 177] on span "Validate" at bounding box center [397, 176] width 13 height 4
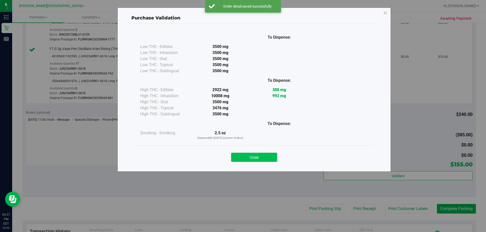
click at [245, 159] on button "Close" at bounding box center [254, 157] width 46 height 9
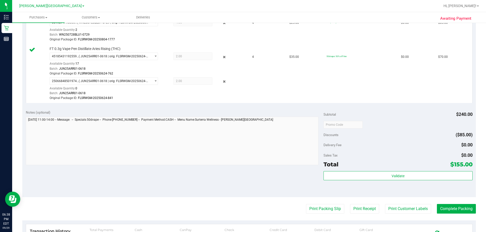
scroll to position [202, 0]
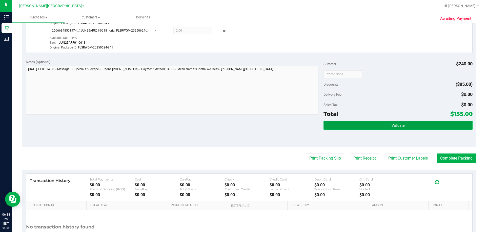
click at [245, 129] on button "Validate" at bounding box center [397, 125] width 149 height 9
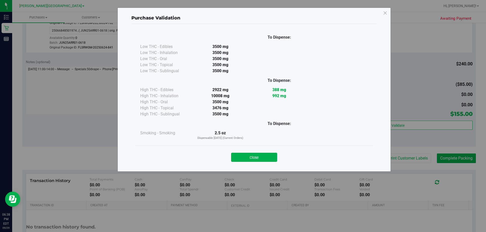
click at [243, 160] on button "Close" at bounding box center [254, 157] width 46 height 9
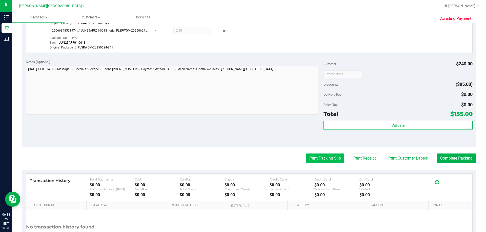
click at [245, 155] on button "Print Packing Slip" at bounding box center [325, 159] width 38 height 10
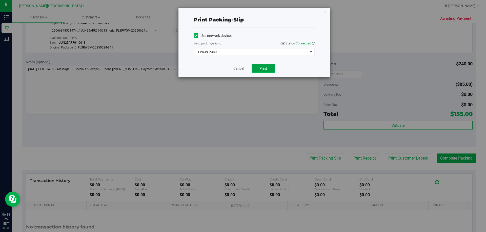
click at [245, 69] on span "Print" at bounding box center [263, 69] width 8 height 4
click at [236, 66] on link "Cancel" at bounding box center [238, 68] width 11 height 5
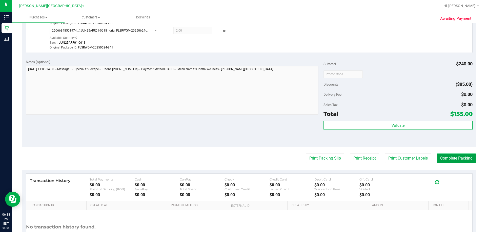
click at [245, 158] on button "Complete Packing" at bounding box center [455, 159] width 39 height 10
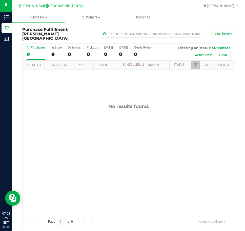
click at [97, 144] on div "No results found." at bounding box center [129, 160] width 212 height 180
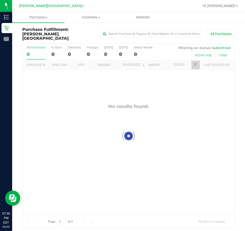
click at [152, 145] on div at bounding box center [129, 136] width 212 height 185
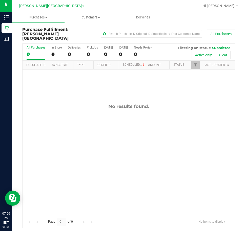
drag, startPoint x: 204, startPoint y: 113, endPoint x: 241, endPoint y: 114, distance: 36.7
click at [225, 114] on div "No results found." at bounding box center [129, 160] width 212 height 180
click at [189, 120] on div "No results found." at bounding box center [129, 160] width 212 height 180
click at [146, 142] on div "No results found." at bounding box center [129, 160] width 212 height 180
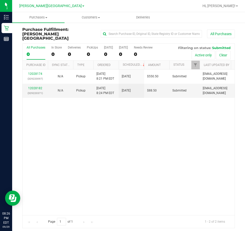
drag, startPoint x: 183, startPoint y: 122, endPoint x: 214, endPoint y: 1, distance: 125.1
click at [183, 120] on div "12028174 (329220097) N/A Pickup [DATE] 8:21 PM EDT 9/30/2025 $550.50 Submitted …" at bounding box center [129, 143] width 212 height 146
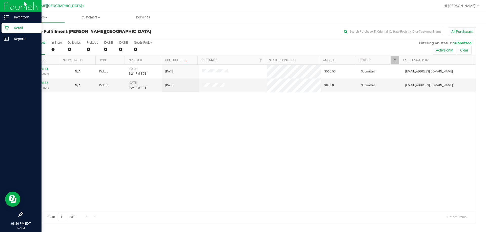
click at [13, 29] on p "Retail" at bounding box center [24, 28] width 30 height 6
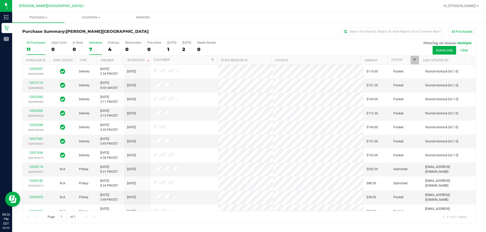
click at [98, 48] on div "7" at bounding box center [95, 50] width 13 height 6
click at [0, 0] on input "Deliveries 7" at bounding box center [0, 0] width 0 height 0
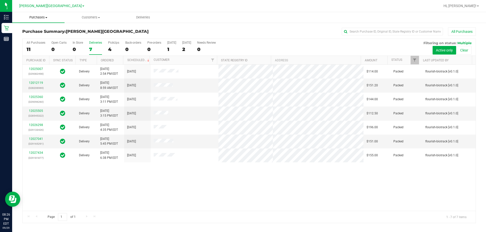
click at [33, 16] on span "Purchases" at bounding box center [38, 17] width 52 height 5
click at [33, 36] on span "Fulfillment" at bounding box center [27, 36] width 31 height 4
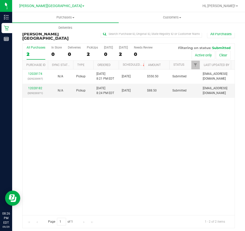
click at [201, 140] on div "12028174 (329220097) N/A Pickup [DATE] 8:21 PM EDT 9/30/2025 $550.50 Submitted …" at bounding box center [129, 143] width 212 height 146
